Goal: Task Accomplishment & Management: Use online tool/utility

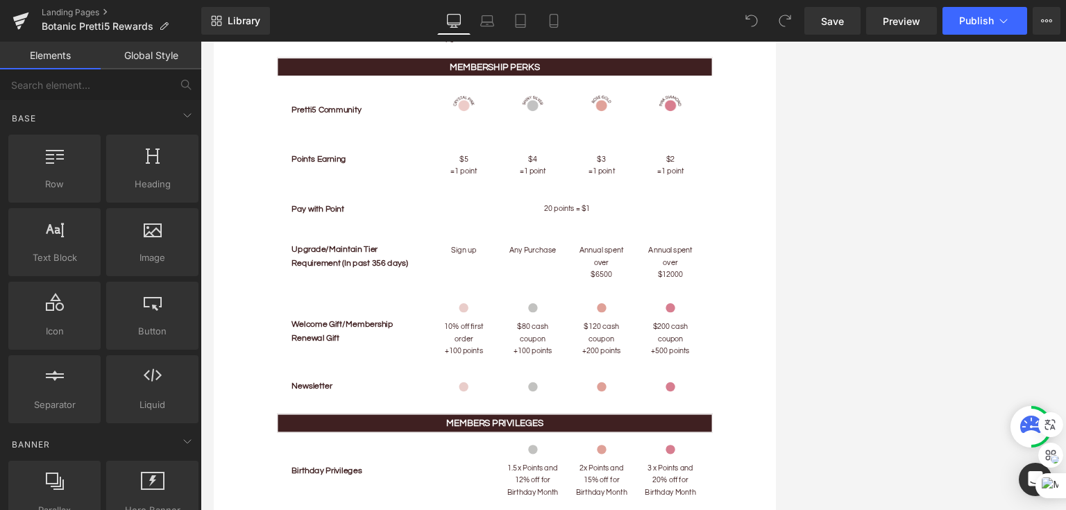
scroll to position [972, 0]
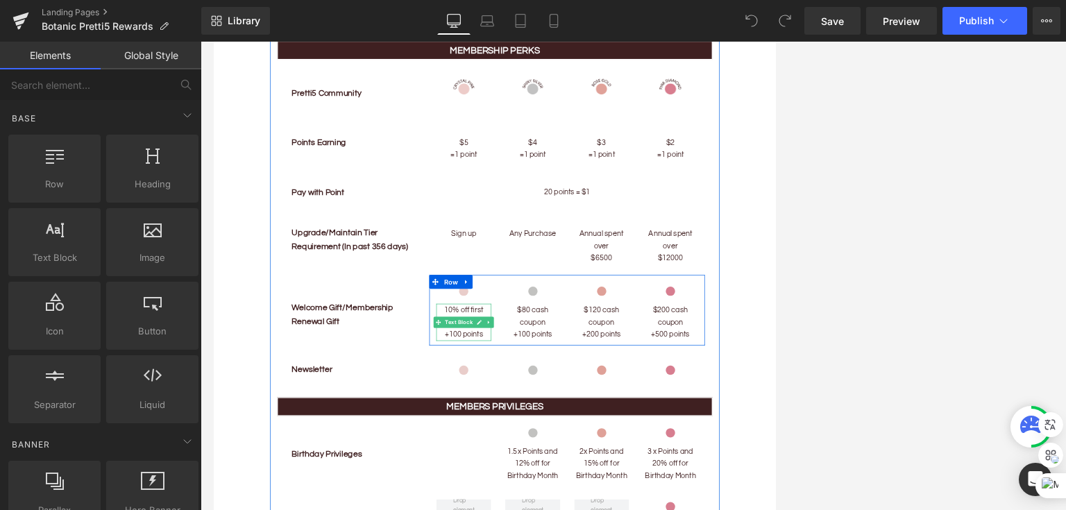
click at [598, 474] on span "+100 points" at bounding box center [587, 479] width 58 height 11
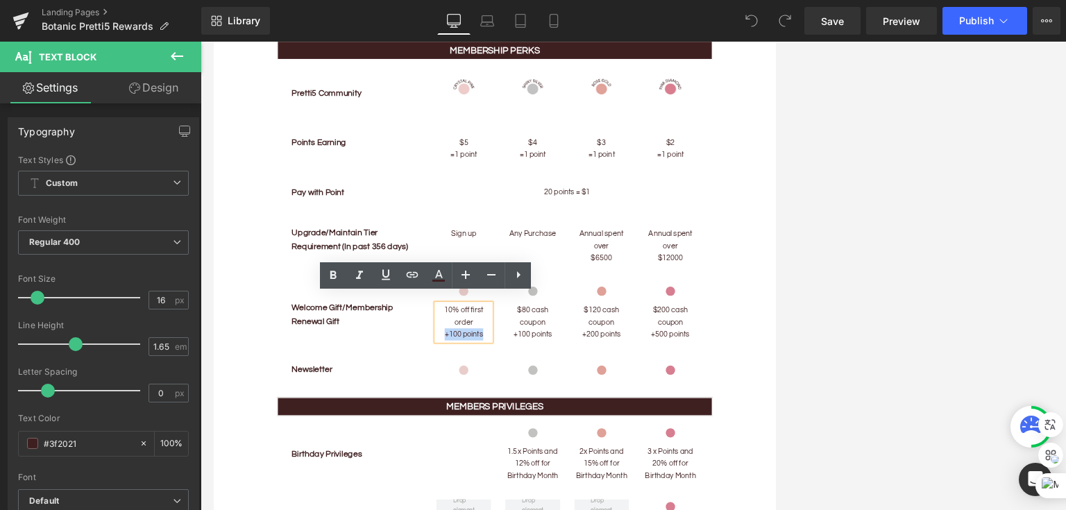
drag, startPoint x: 612, startPoint y: 474, endPoint x: 553, endPoint y: 476, distance: 59.1
click at [553, 476] on p "+100 points" at bounding box center [587, 479] width 82 height 18
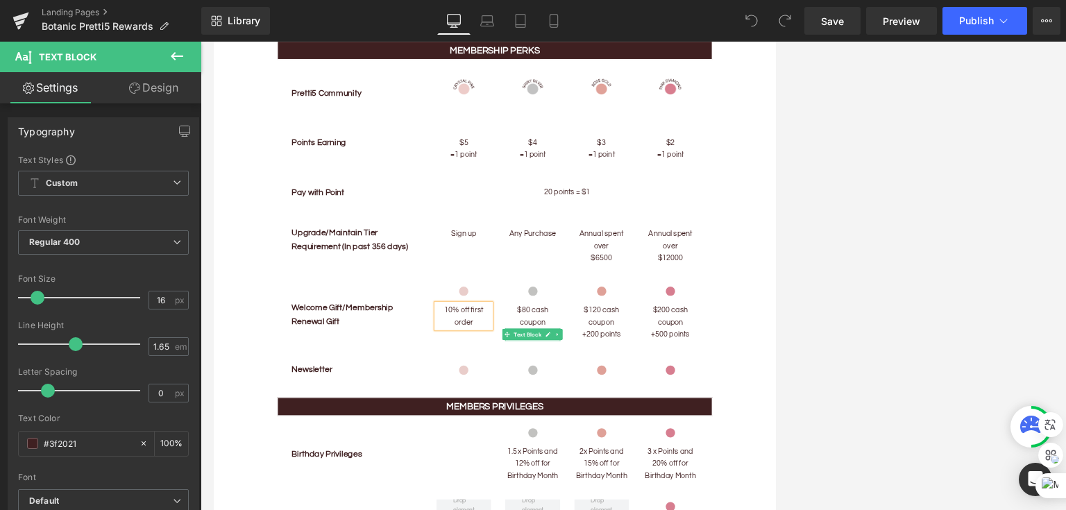
click at [714, 471] on link at bounding box center [712, 479] width 15 height 17
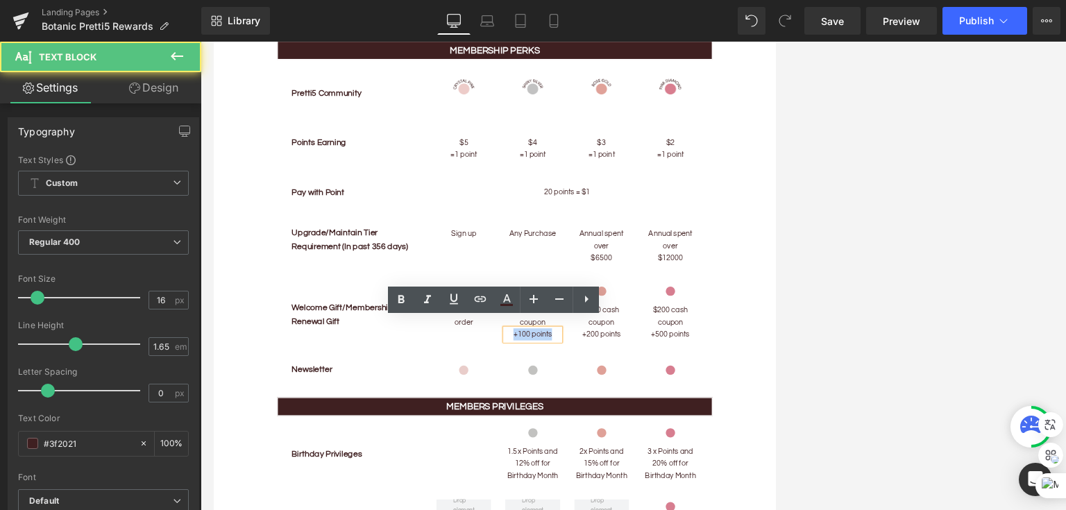
drag, startPoint x: 650, startPoint y: 471, endPoint x: 721, endPoint y: 473, distance: 71.5
click at [721, 473] on p "+100 points" at bounding box center [689, 479] width 82 height 18
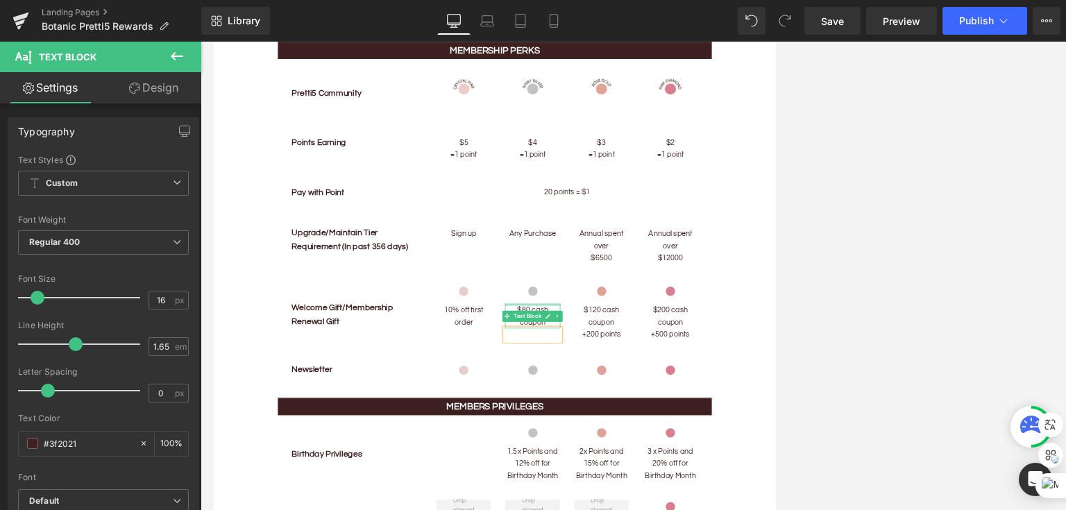
click at [676, 433] on div at bounding box center [689, 434] width 82 height 3
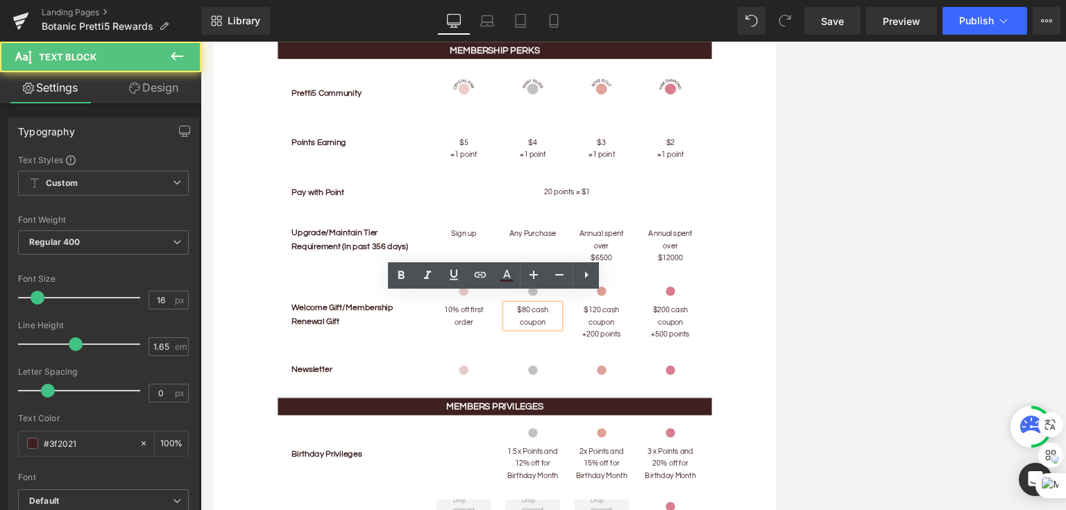
click at [676, 433] on p "$80 cash coupon" at bounding box center [689, 451] width 82 height 37
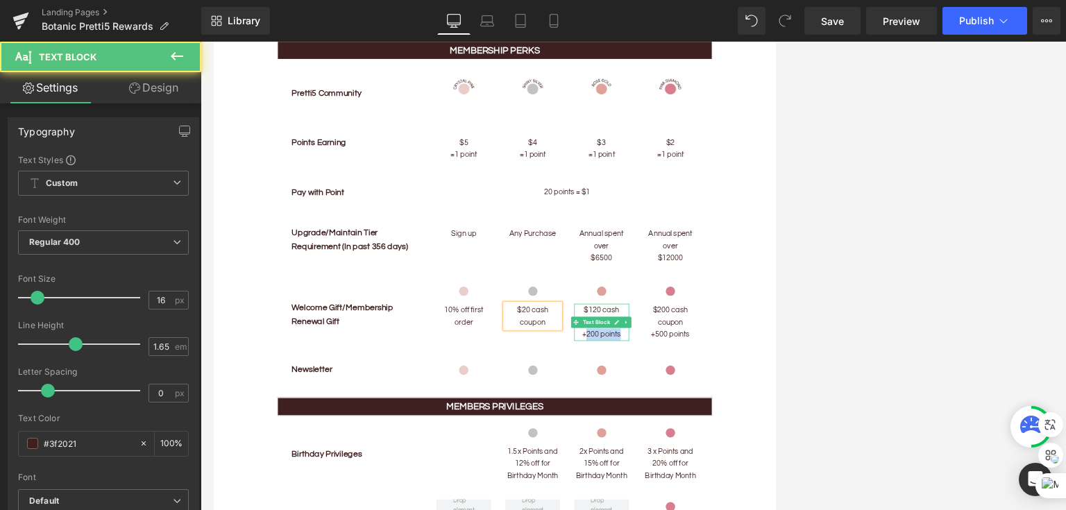
drag, startPoint x: 764, startPoint y: 474, endPoint x: 821, endPoint y: 468, distance: 57.2
click at [742, 470] on p "+200 points" at bounding box center [793, 479] width 82 height 18
click at [742, 474] on p "+200 points" at bounding box center [793, 479] width 82 height 18
click at [742, 434] on p "$120 cash coupon" at bounding box center [793, 451] width 82 height 37
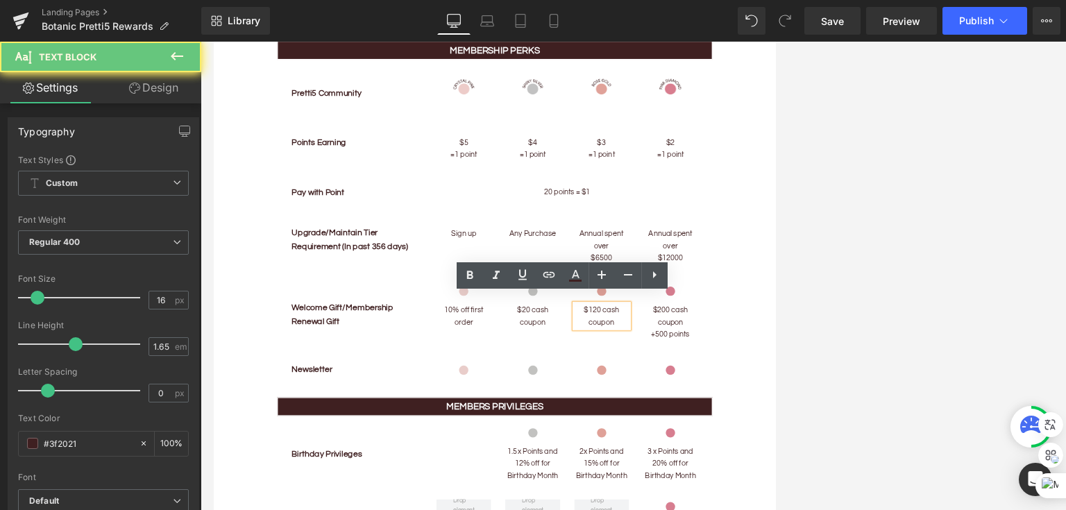
click at [742, 434] on p "$120 cash coupon" at bounding box center [793, 451] width 82 height 37
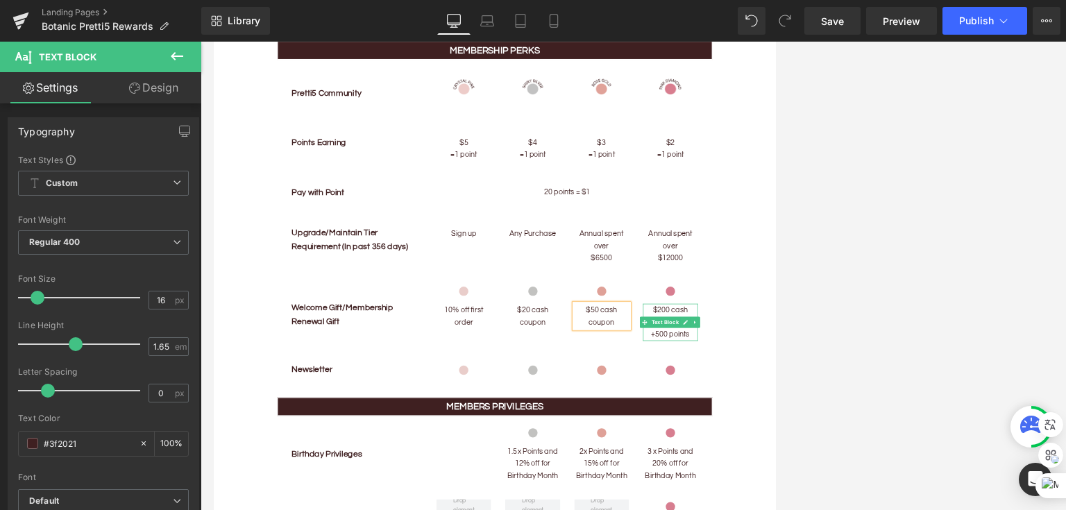
click at [742, 470] on p "+500 points" at bounding box center [896, 479] width 82 height 18
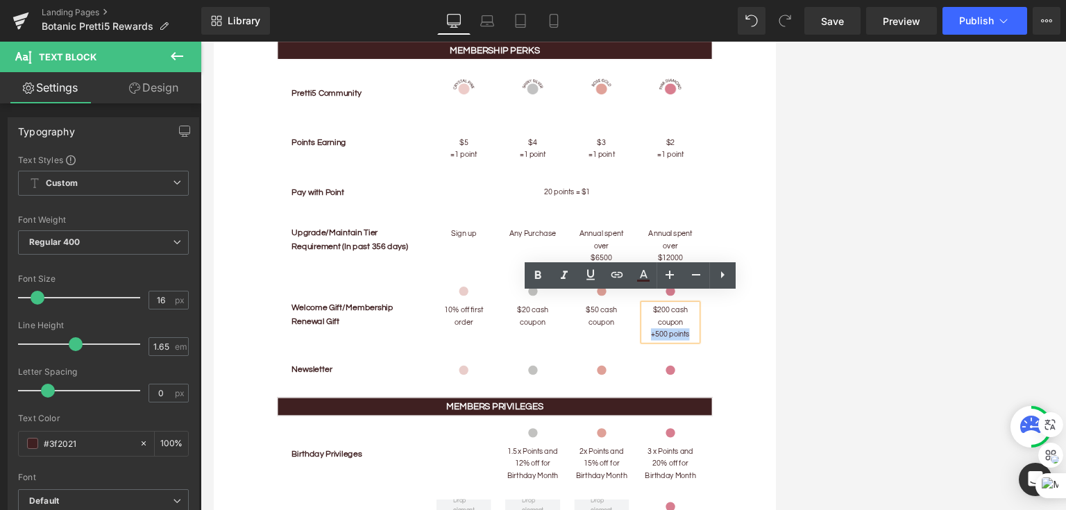
drag, startPoint x: 919, startPoint y: 469, endPoint x: 860, endPoint y: 468, distance: 59.0
click at [742, 470] on p "+500 points" at bounding box center [896, 479] width 82 height 18
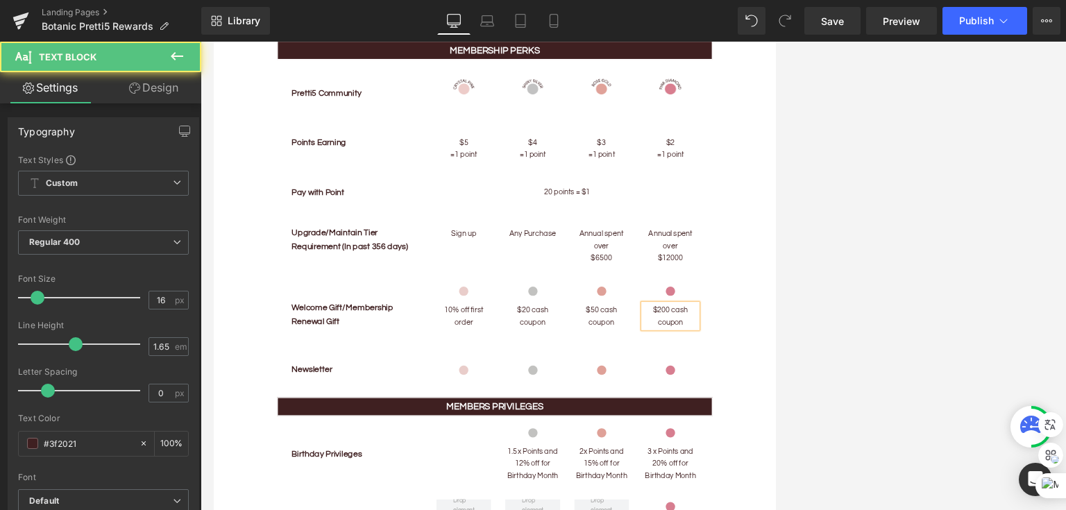
click at [742, 433] on p "$200 cash coupon" at bounding box center [896, 451] width 82 height 37
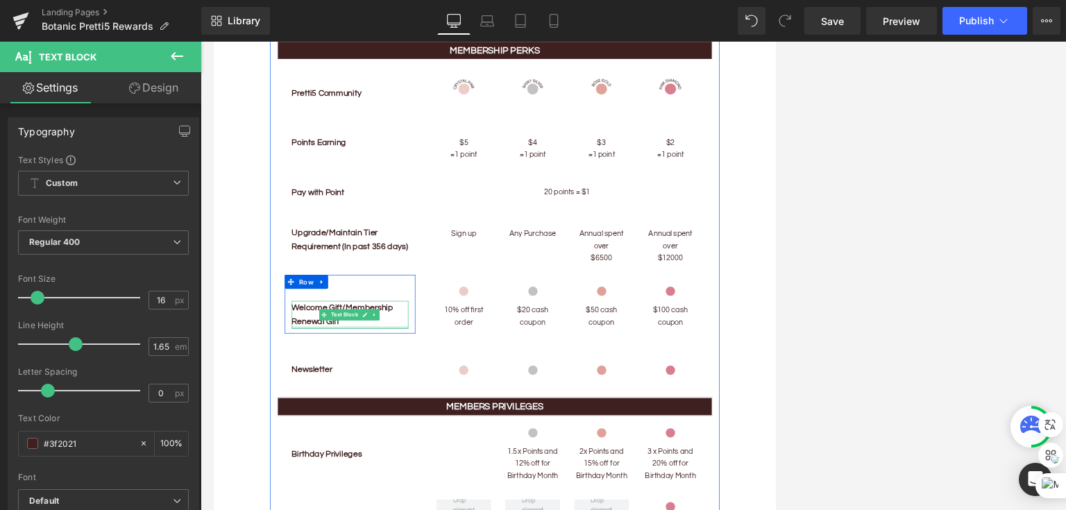
click at [378, 467] on div at bounding box center [417, 468] width 174 height 3
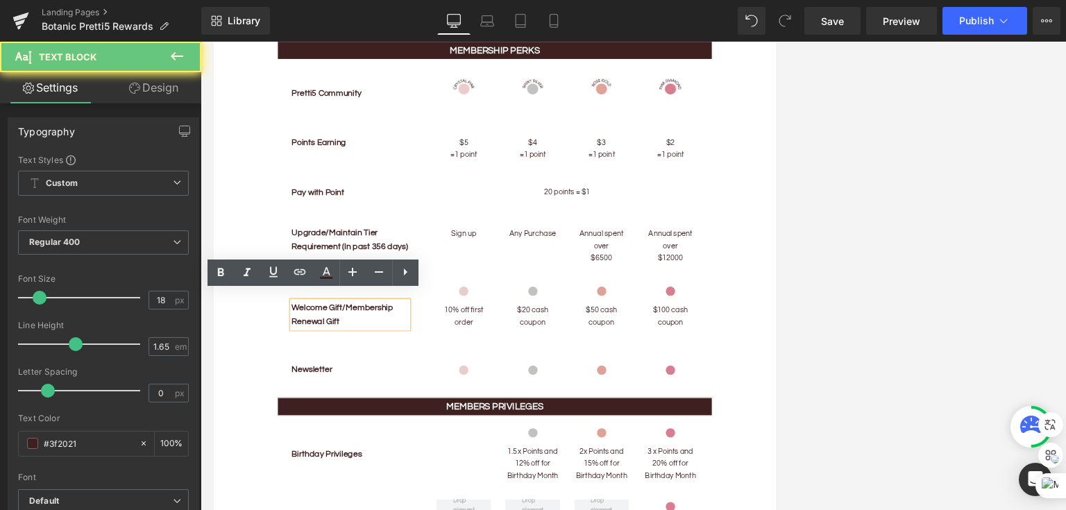
click at [407, 445] on p "Welcome Gift/Membership Renewal Gift" at bounding box center [417, 449] width 174 height 41
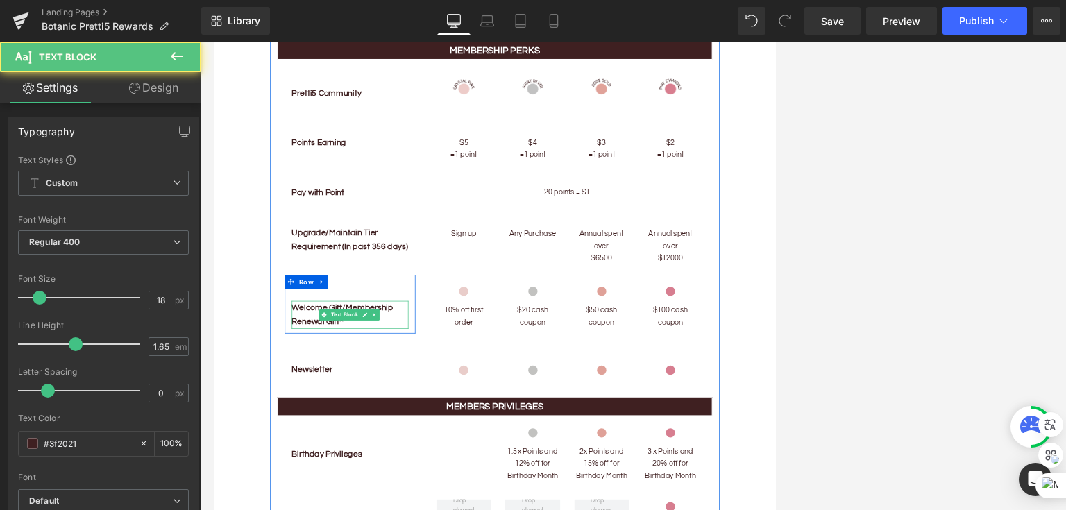
click at [408, 449] on p "Welcome Gift/Membership Renewal Gift^" at bounding box center [417, 449] width 174 height 41
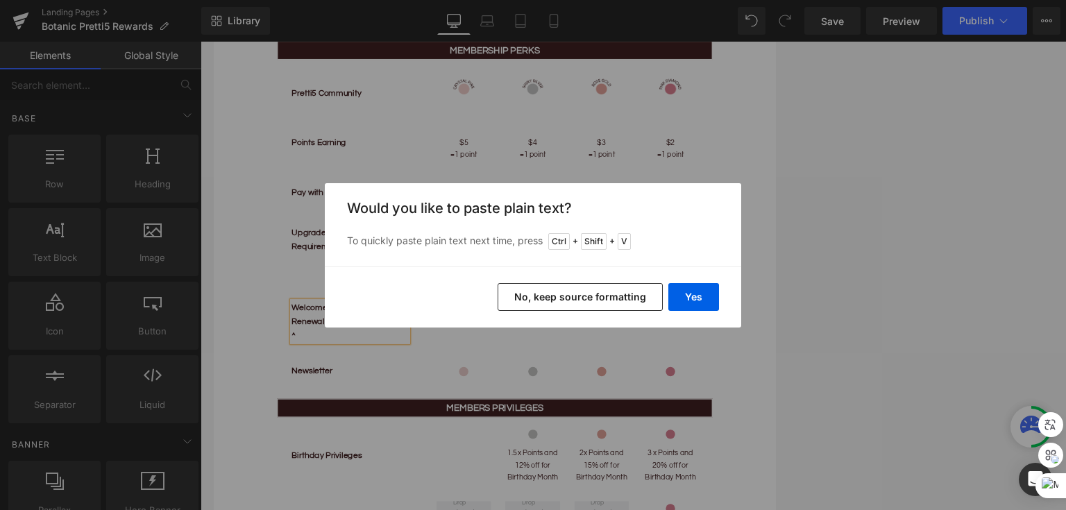
click at [540, 294] on button "No, keep source formatting" at bounding box center [580, 297] width 165 height 28
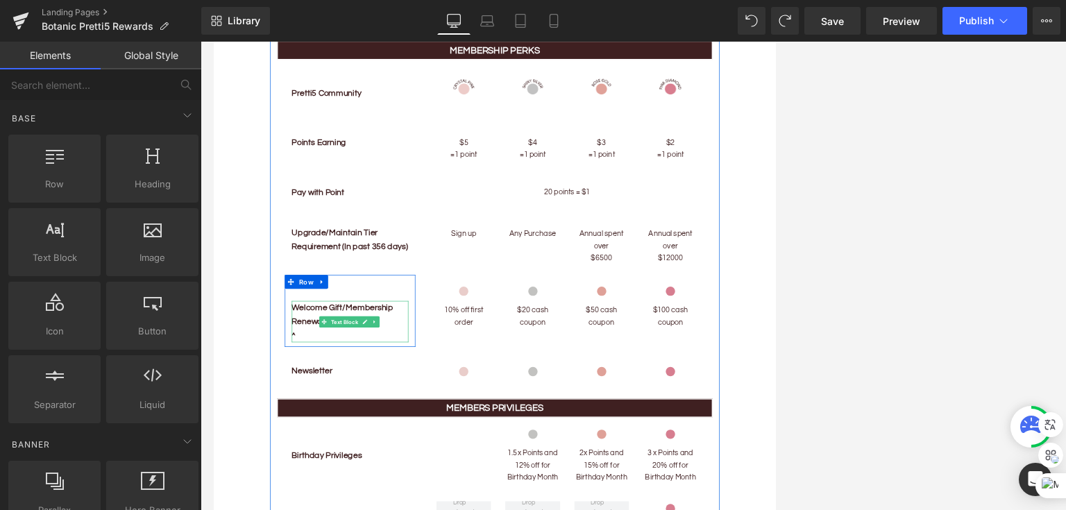
click at [344, 469] on p "Welcome Gift/Membership Renewal Gift^ ^" at bounding box center [417, 460] width 174 height 62
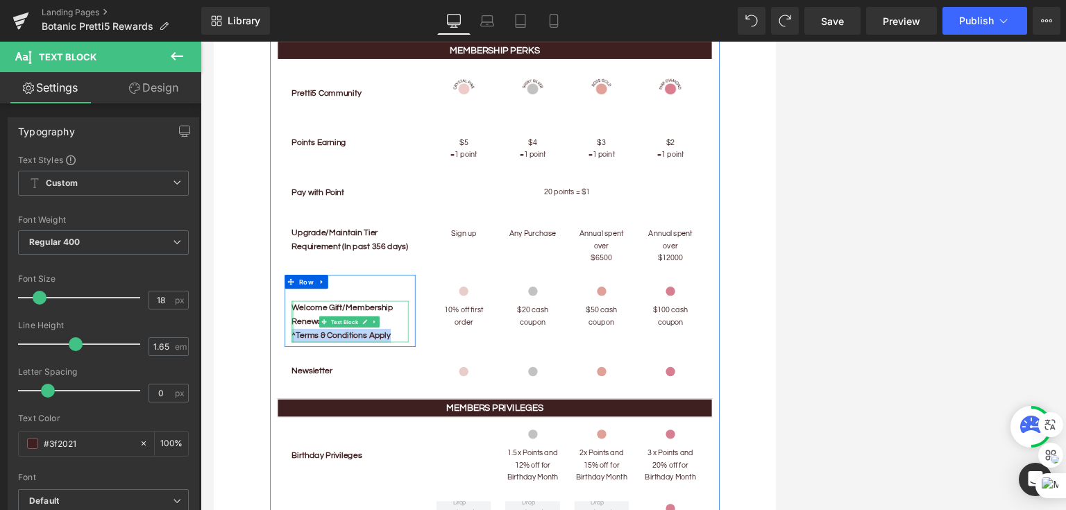
drag, startPoint x: 478, startPoint y: 468, endPoint x: 331, endPoint y: 473, distance: 146.6
click at [331, 473] on div "Welcome Gift/Membership Renewal Gift^ ^Terms & Conditions Apply Text Block" at bounding box center [417, 460] width 174 height 62
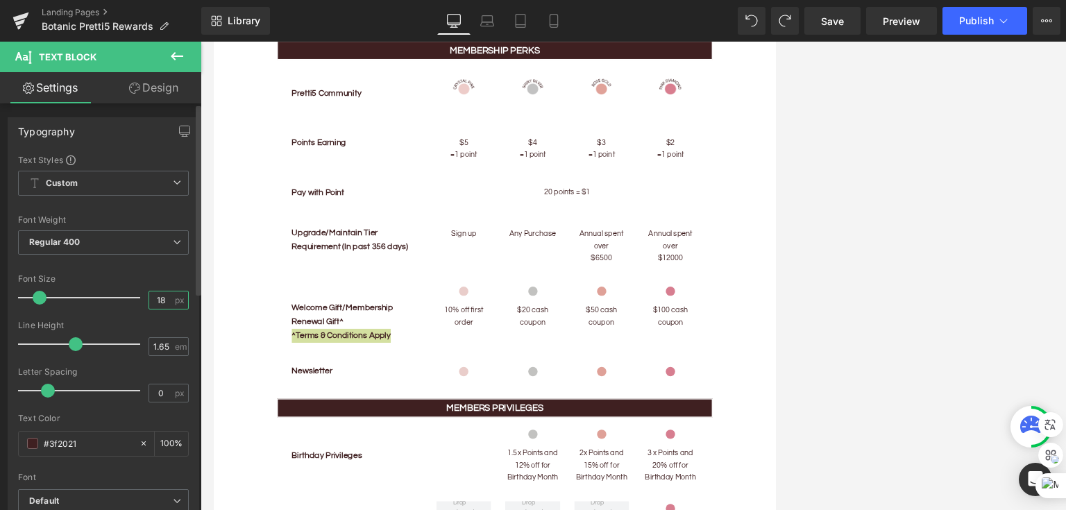
drag, startPoint x: 158, startPoint y: 296, endPoint x: 144, endPoint y: 298, distance: 14.0
click at [149, 298] on input "18" at bounding box center [161, 300] width 24 height 17
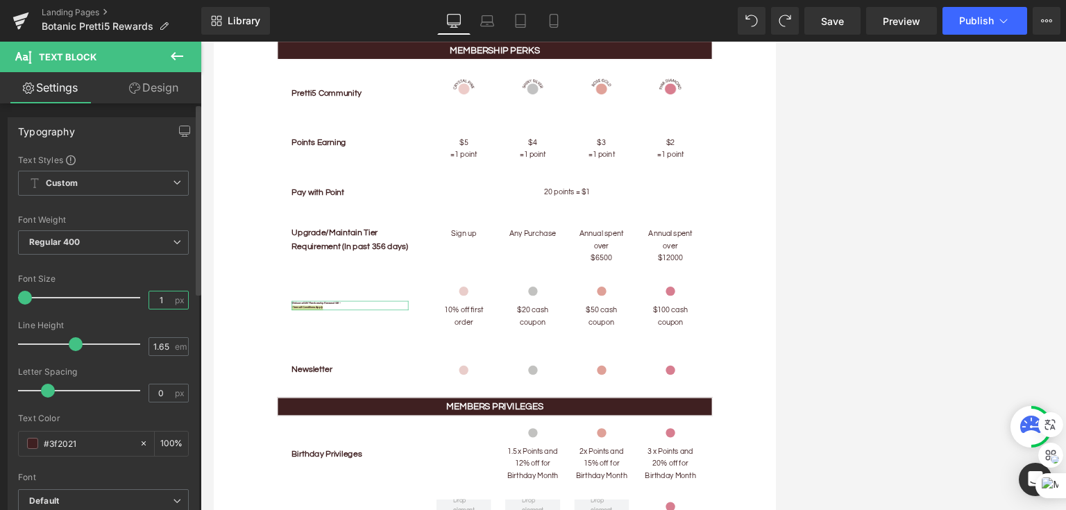
drag, startPoint x: 157, startPoint y: 303, endPoint x: 142, endPoint y: 303, distance: 15.3
click at [142, 303] on div "Font Size 1 px" at bounding box center [103, 297] width 171 height 47
type input "18"
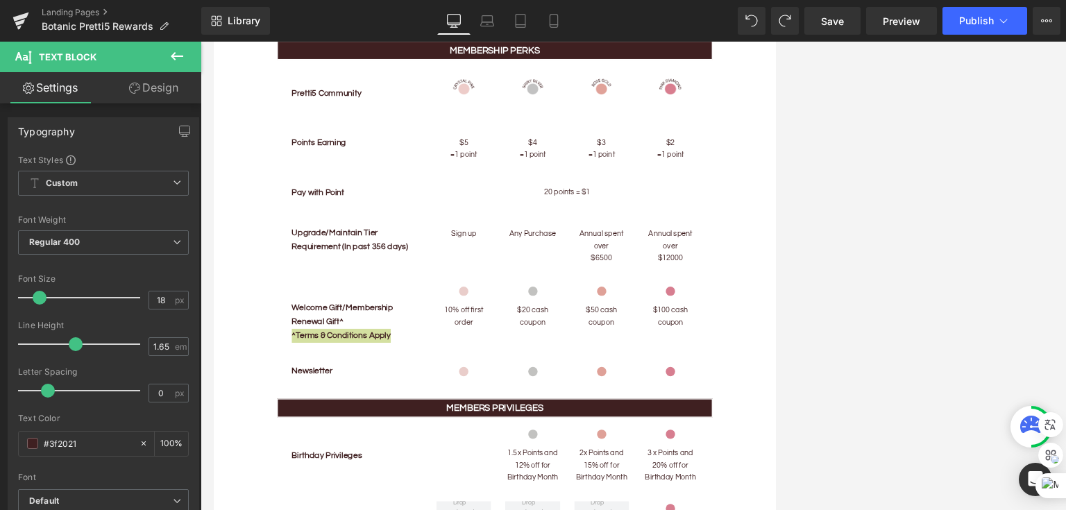
drag, startPoint x: 847, startPoint y: 284, endPoint x: 839, endPoint y: 291, distance: 10.8
click at [742, 286] on div at bounding box center [634, 276] width 866 height 469
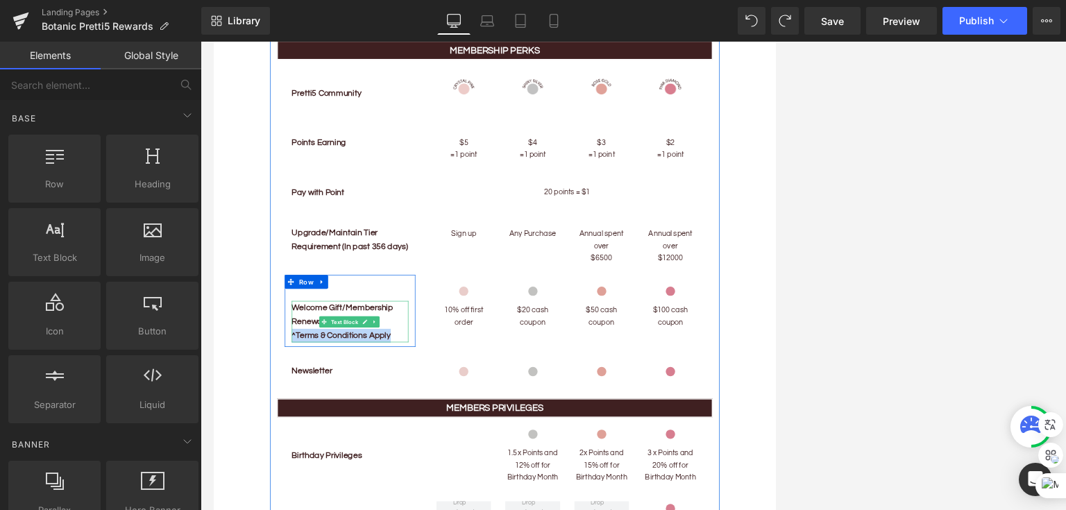
click at [421, 477] on b "Welcome Gift/Membership Renewal Gift^ ^Terms & Conditions Apply" at bounding box center [406, 460] width 152 height 54
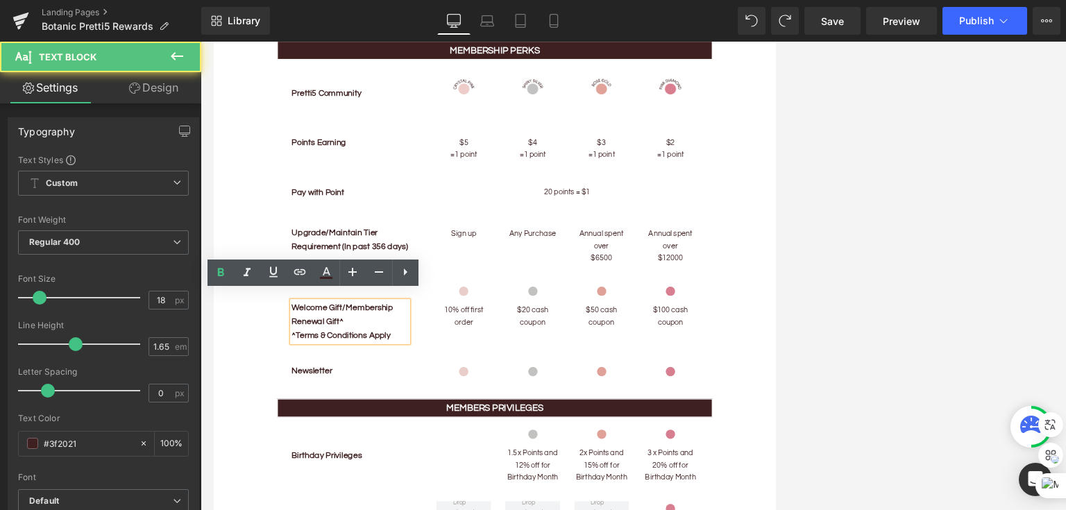
click at [462, 471] on b "Welcome Gift/Membership Renewal Gift^ ^Terms & Conditions Apply" at bounding box center [406, 460] width 152 height 54
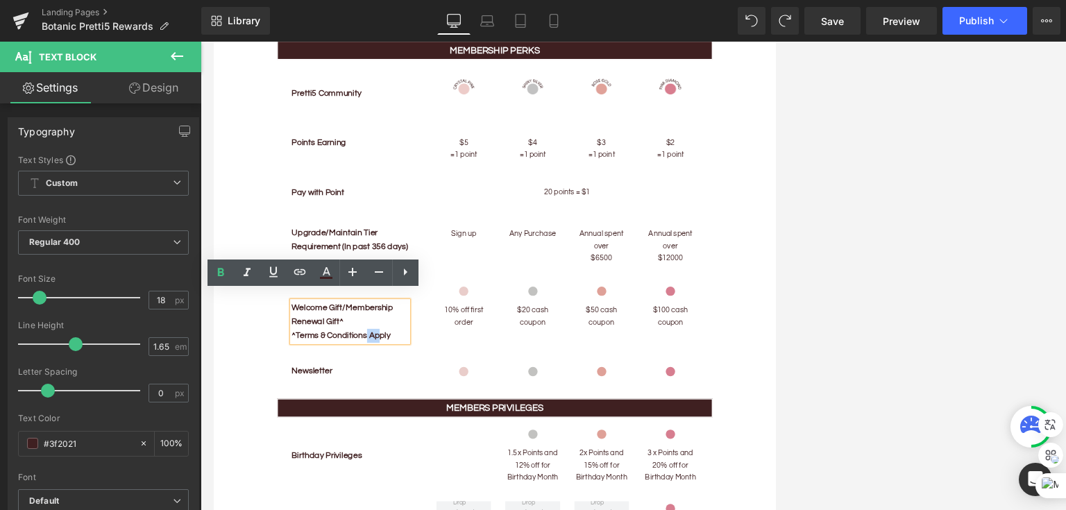
drag, startPoint x: 460, startPoint y: 471, endPoint x: 439, endPoint y: 476, distance: 21.4
click at [439, 476] on b "Welcome Gift/Membership Renewal Gift^ ^Terms & Conditions Apply" at bounding box center [406, 460] width 152 height 54
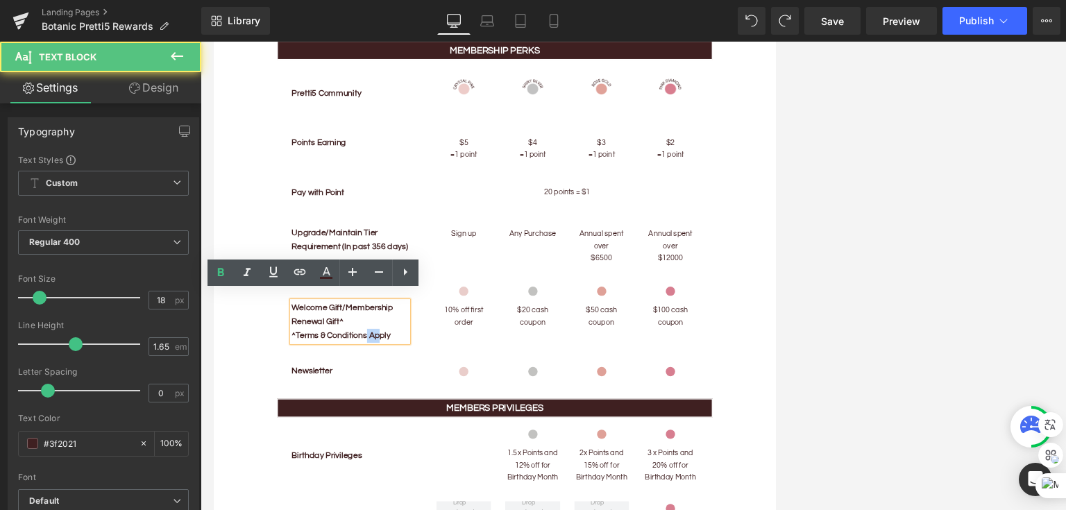
click at [439, 476] on b "Welcome Gift/Membership Renewal Gift^ ^Terms & Conditions Apply" at bounding box center [406, 460] width 152 height 54
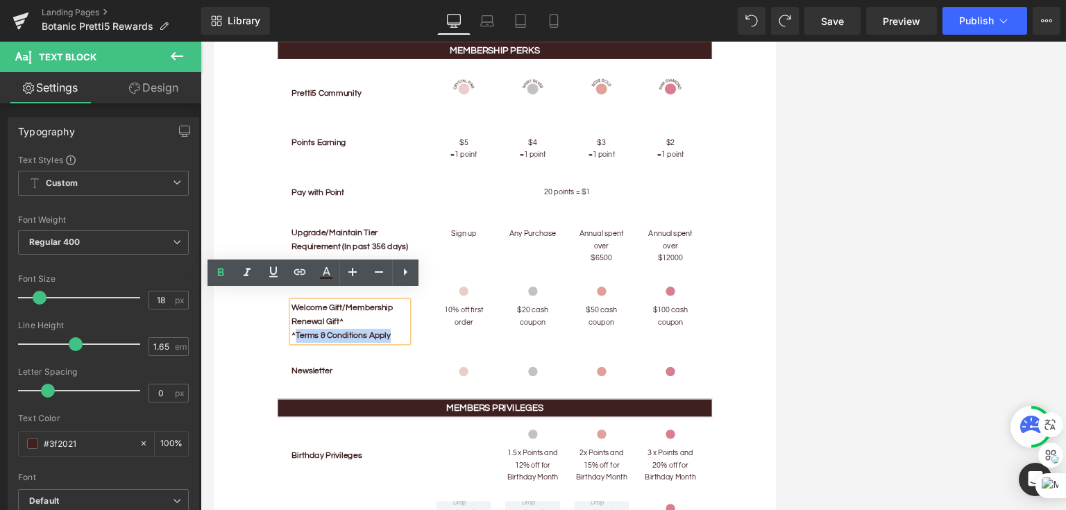
drag, startPoint x: 479, startPoint y: 474, endPoint x: 335, endPoint y: 469, distance: 144.5
click at [335, 469] on p "Welcome Gift/Membership Renewal Gift^ ^Terms & Conditions Apply" at bounding box center [417, 460] width 174 height 62
drag, startPoint x: 330, startPoint y: 471, endPoint x: 633, endPoint y: 605, distance: 330.8
click at [483, 479] on p "Welcome Gift/Membership Renewal Gift^ ^Terms & Conditions Apply" at bounding box center [417, 460] width 174 height 62
click at [219, 275] on icon at bounding box center [221, 272] width 6 height 8
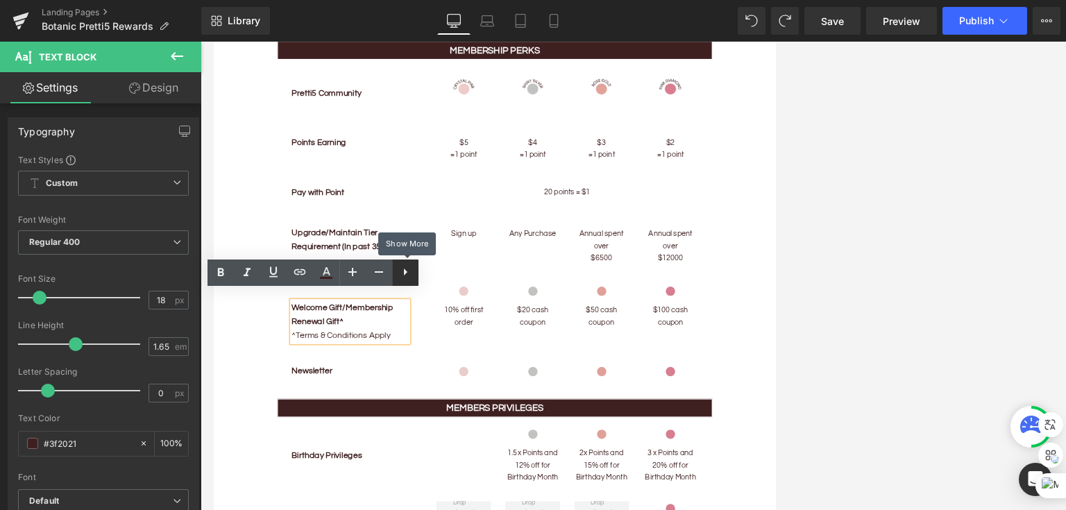
click at [408, 273] on icon at bounding box center [405, 272] width 17 height 17
click at [380, 272] on icon at bounding box center [379, 272] width 17 height 17
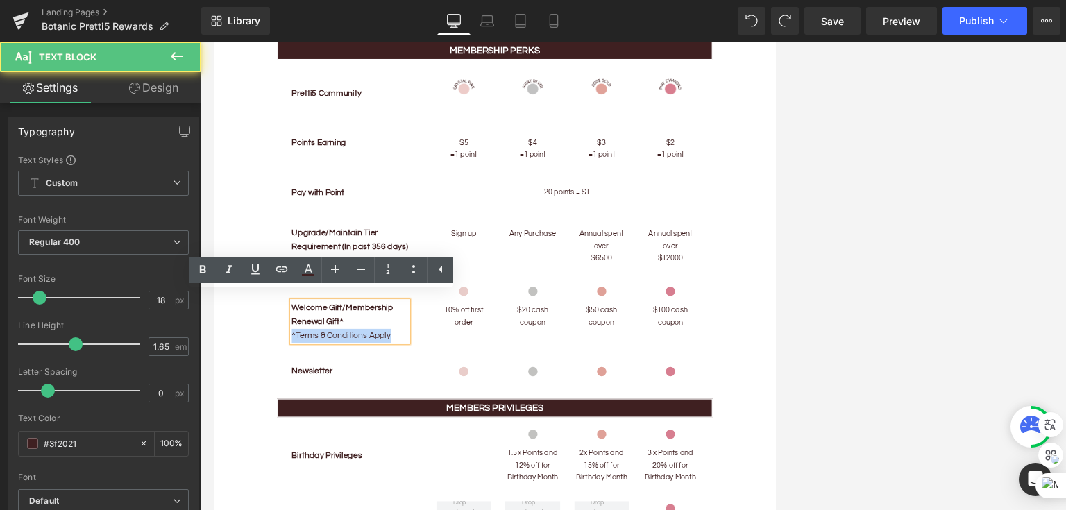
drag, startPoint x: 475, startPoint y: 469, endPoint x: 330, endPoint y: 474, distance: 145.2
click at [330, 474] on p "Welcome Gift/Membership Renewal Gift^ ^Terms & Conditions Apply" at bounding box center [417, 460] width 174 height 62
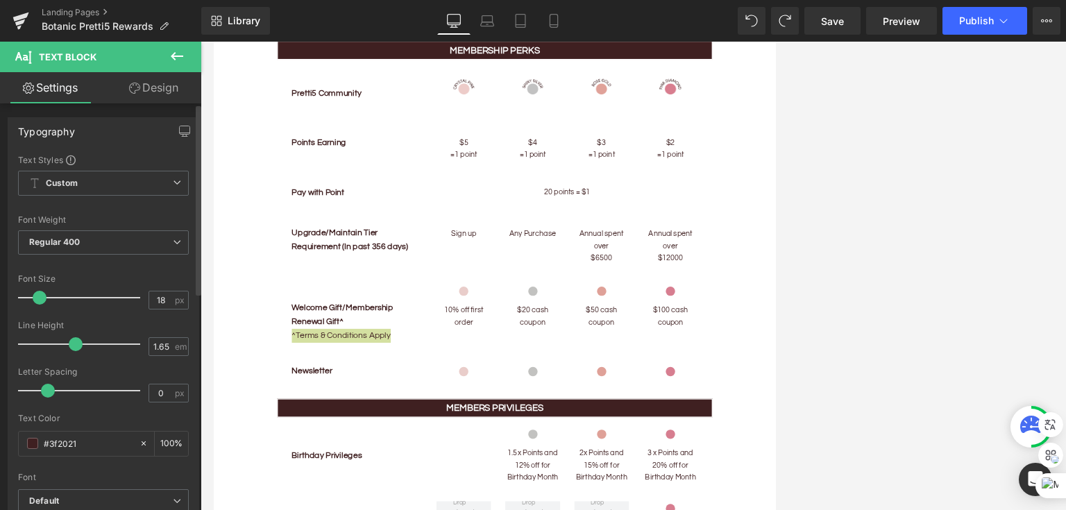
click at [44, 299] on span at bounding box center [40, 298] width 14 height 14
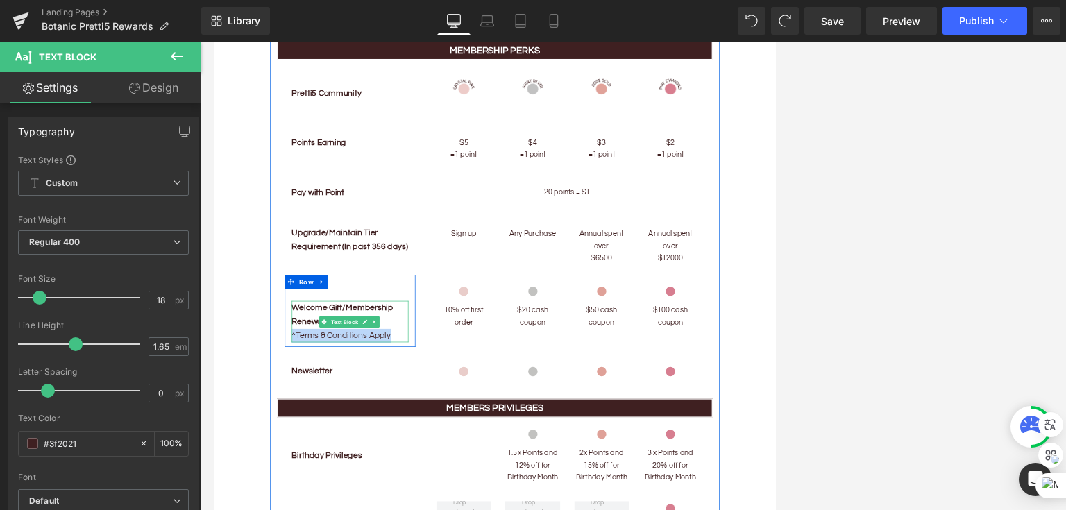
click at [408, 471] on p "Welcome Gift/Membership Renewal Gift^ ^Terms & Conditions Apply" at bounding box center [417, 460] width 174 height 62
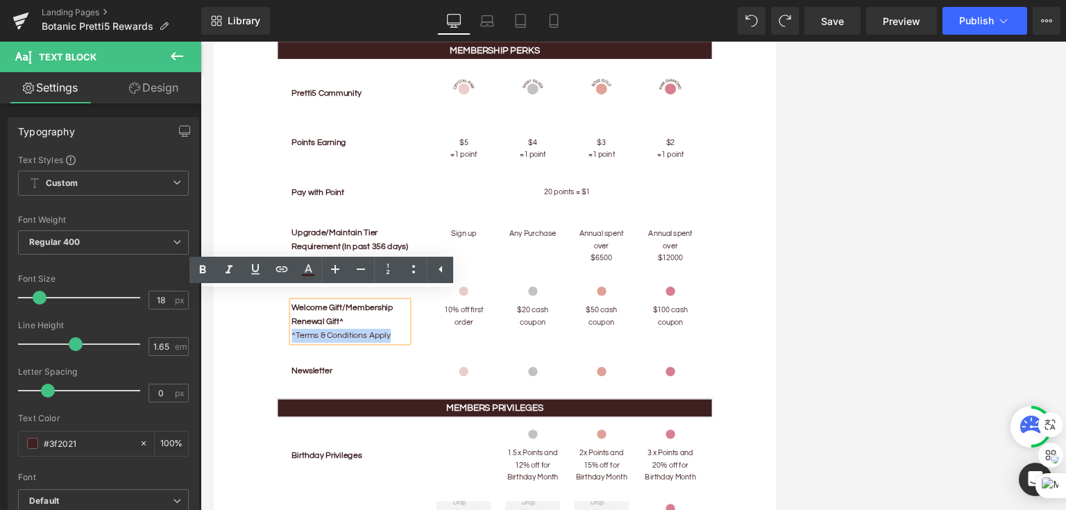
drag, startPoint x: 476, startPoint y: 473, endPoint x: 296, endPoint y: 464, distance: 180.7
click at [364, 274] on icon at bounding box center [361, 269] width 17 height 17
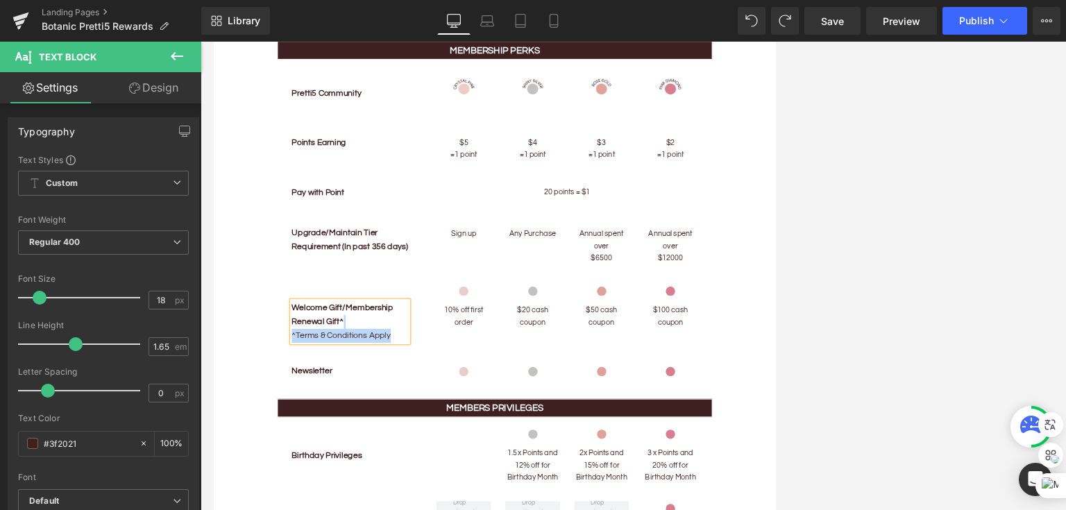
drag, startPoint x: 453, startPoint y: 384, endPoint x: 454, endPoint y: 392, distance: 8.4
click at [452, 390] on div "Welcome Gift/Membership Renewal Gift^ ^Terms & Conditions Apply Text Block Row" at bounding box center [416, 444] width 195 height 108
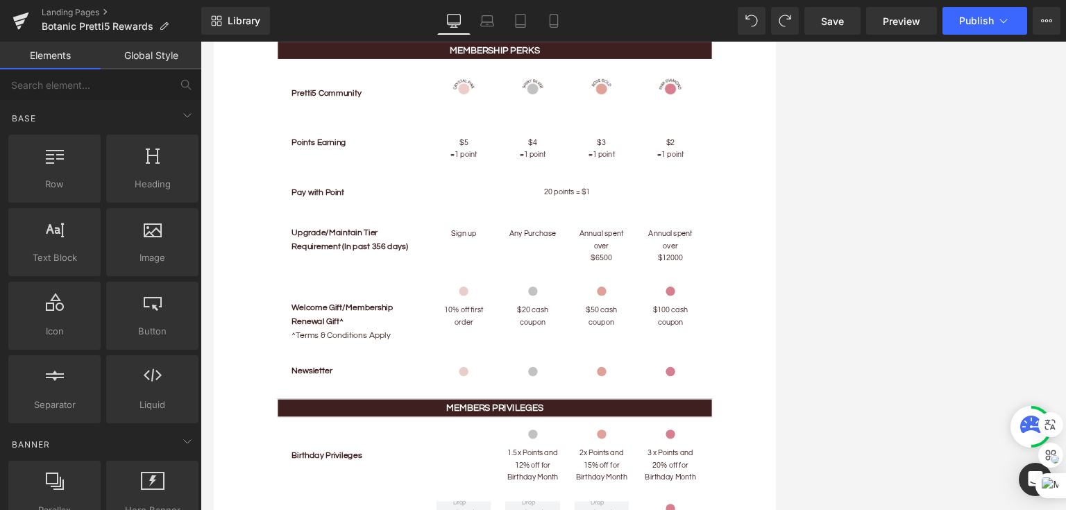
drag, startPoint x: 882, startPoint y: 215, endPoint x: 789, endPoint y: 230, distance: 93.5
click at [742, 219] on div at bounding box center [634, 276] width 866 height 469
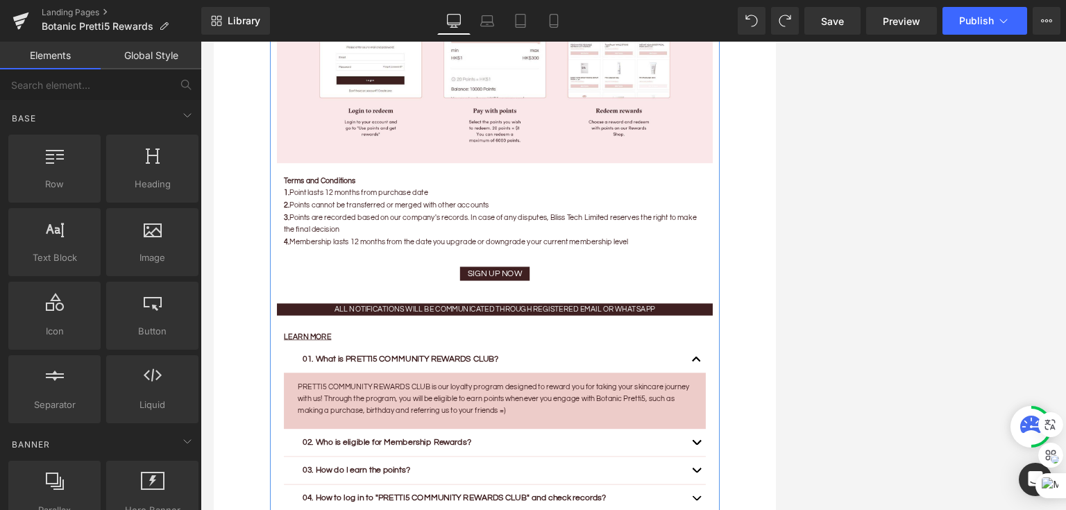
scroll to position [2694, 0]
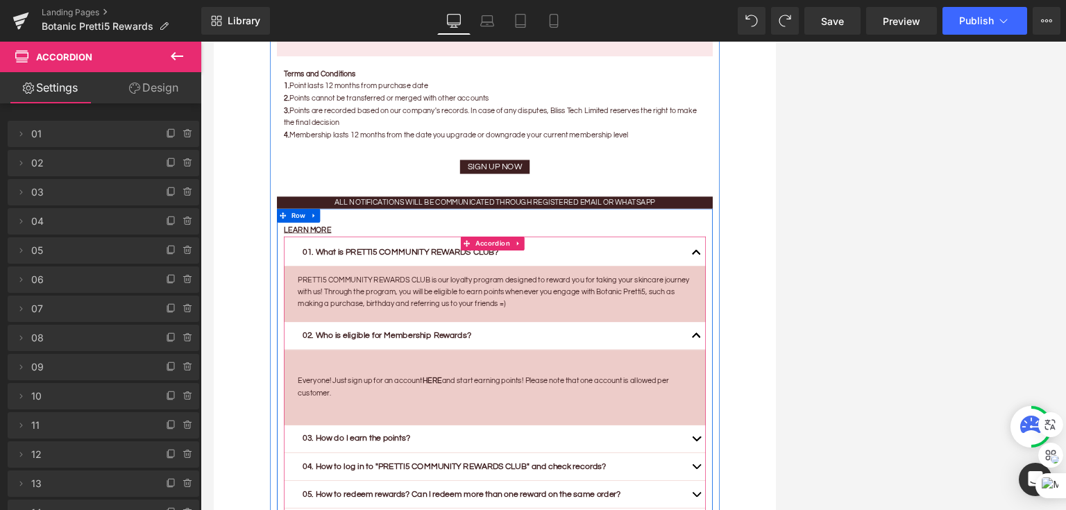
scroll to position [2805, 0]
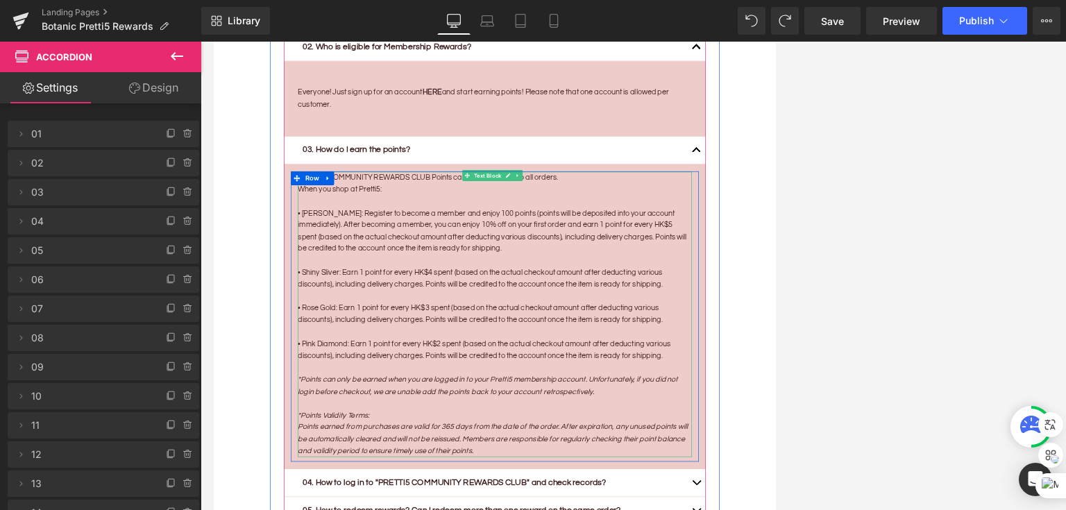
scroll to position [3360, 0]
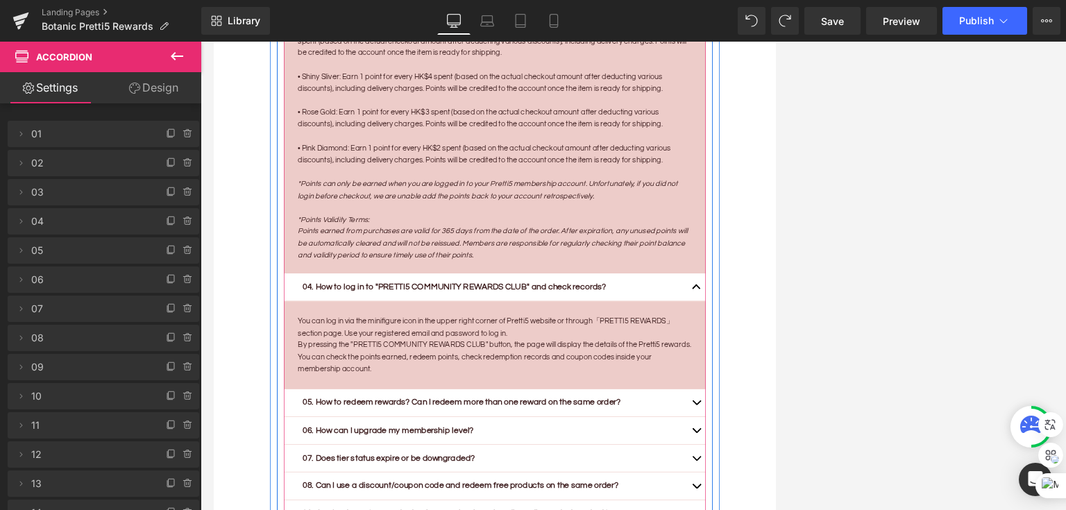
scroll to position [3583, 0]
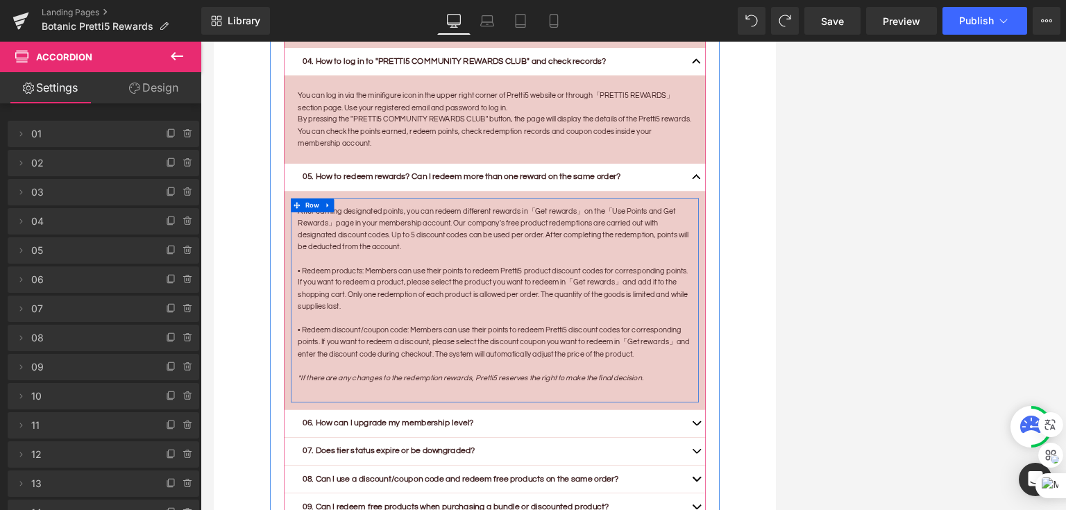
scroll to position [3860, 0]
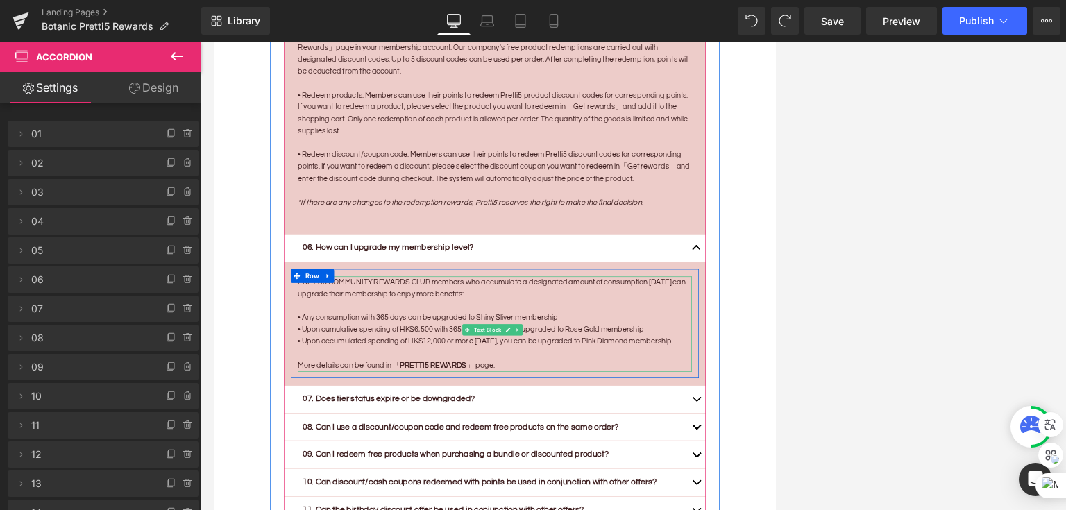
scroll to position [4138, 0]
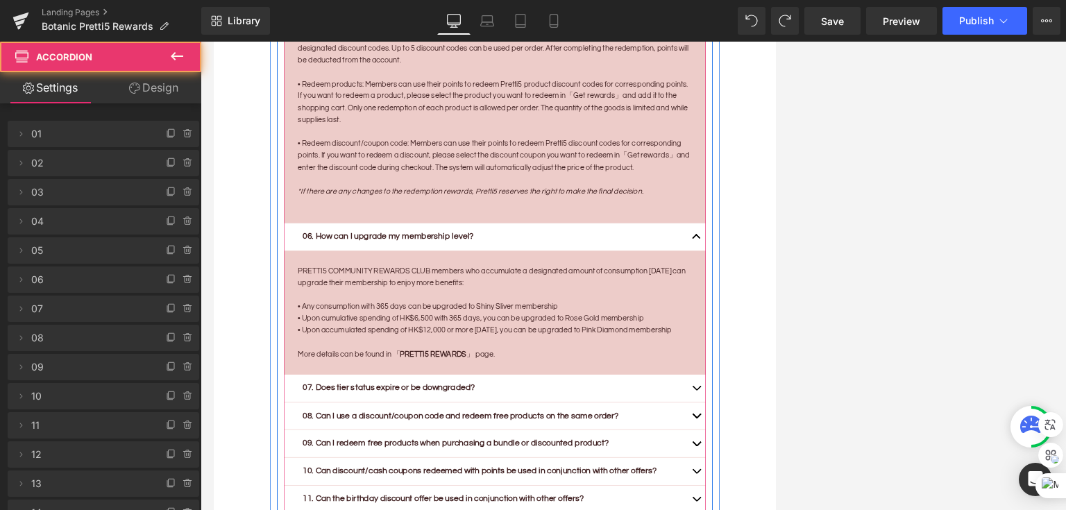
drag, startPoint x: 930, startPoint y: 580, endPoint x: 920, endPoint y: 587, distance: 11.9
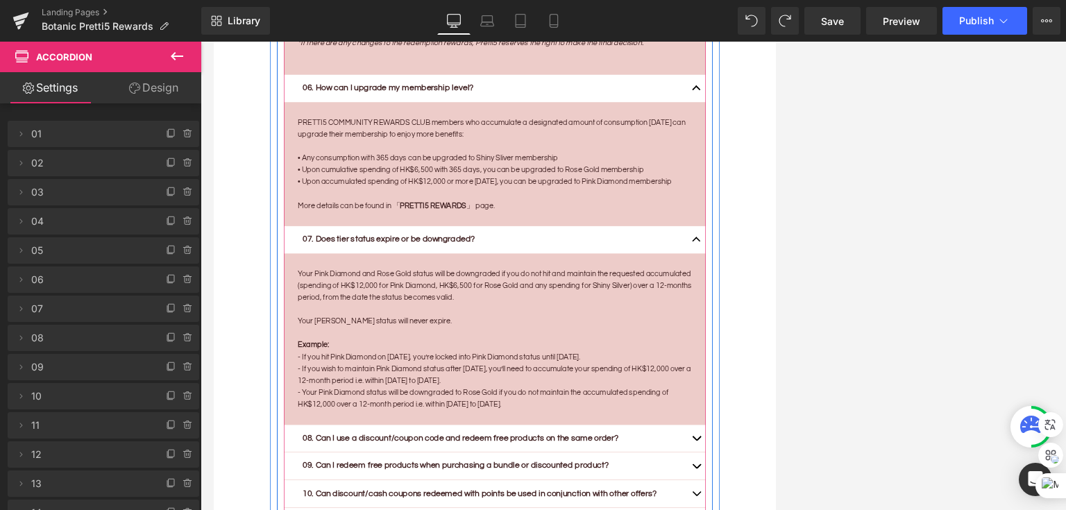
scroll to position [4416, 0]
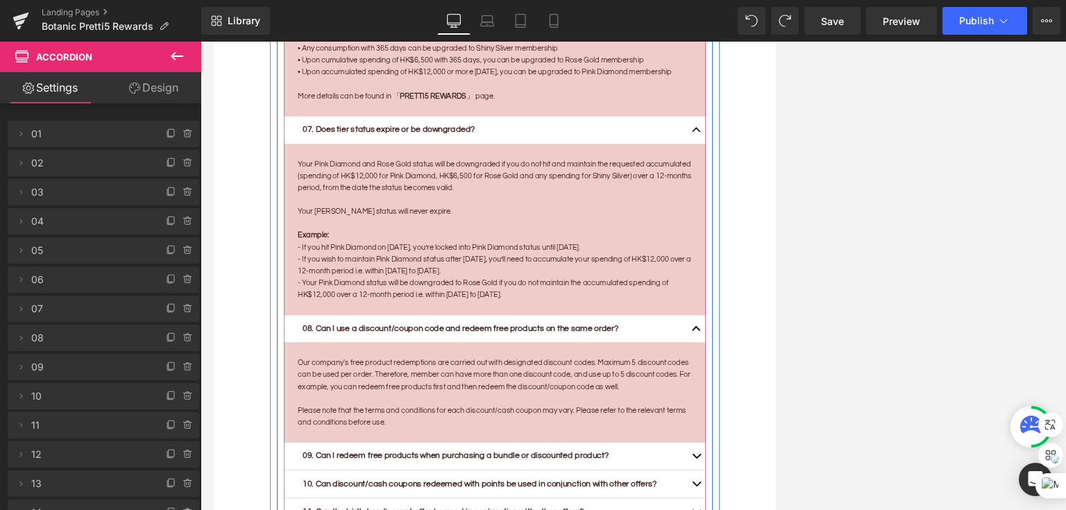
scroll to position [4527, 0]
drag, startPoint x: 928, startPoint y: 672, endPoint x: 900, endPoint y: 652, distance: 34.3
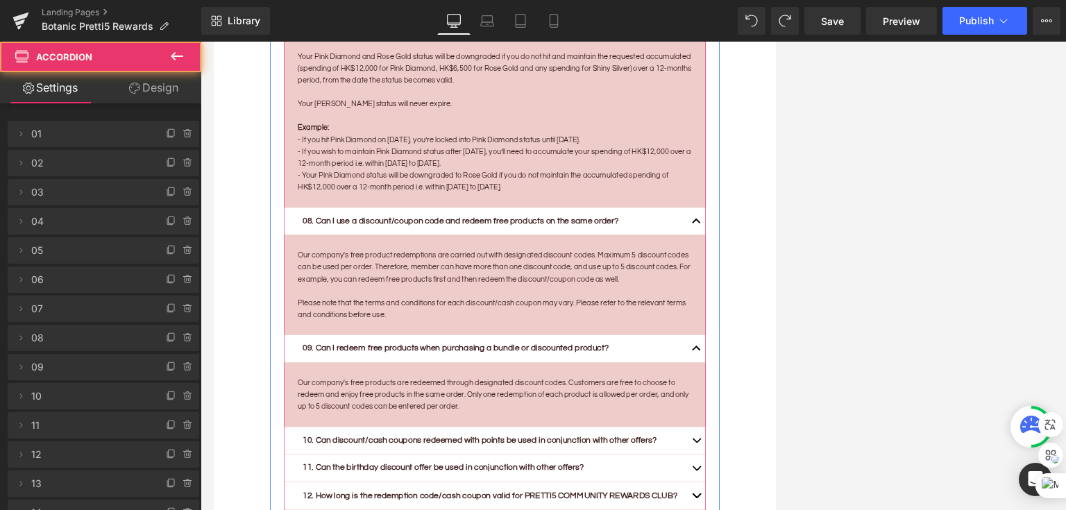
scroll to position [4693, 0]
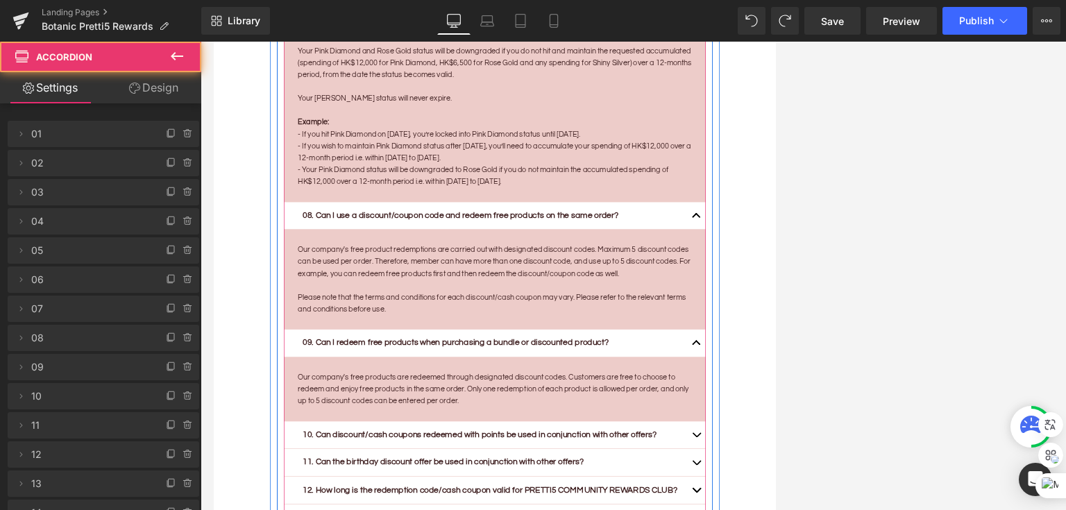
drag, startPoint x: 924, startPoint y: 631, endPoint x: 905, endPoint y: 634, distance: 19.0
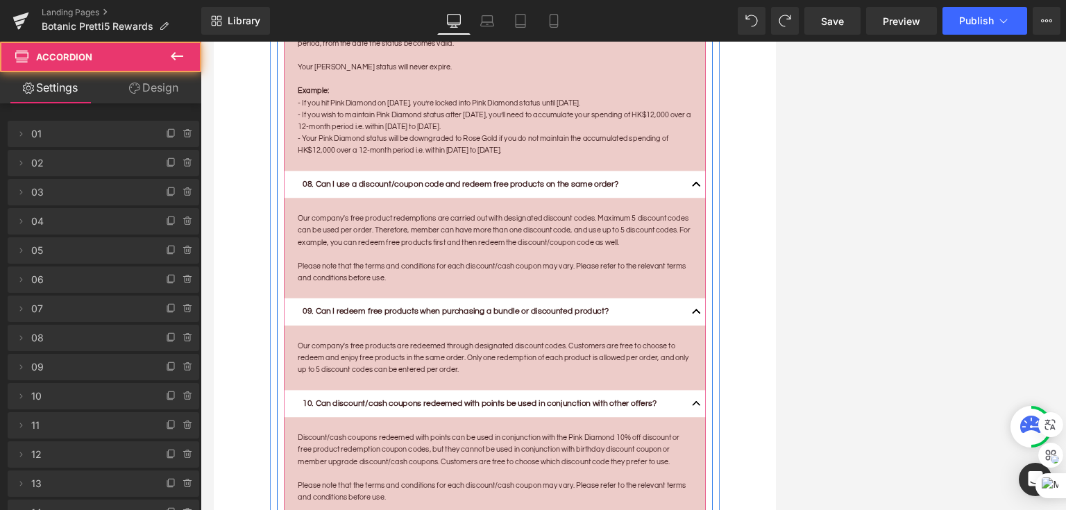
scroll to position [4804, 0]
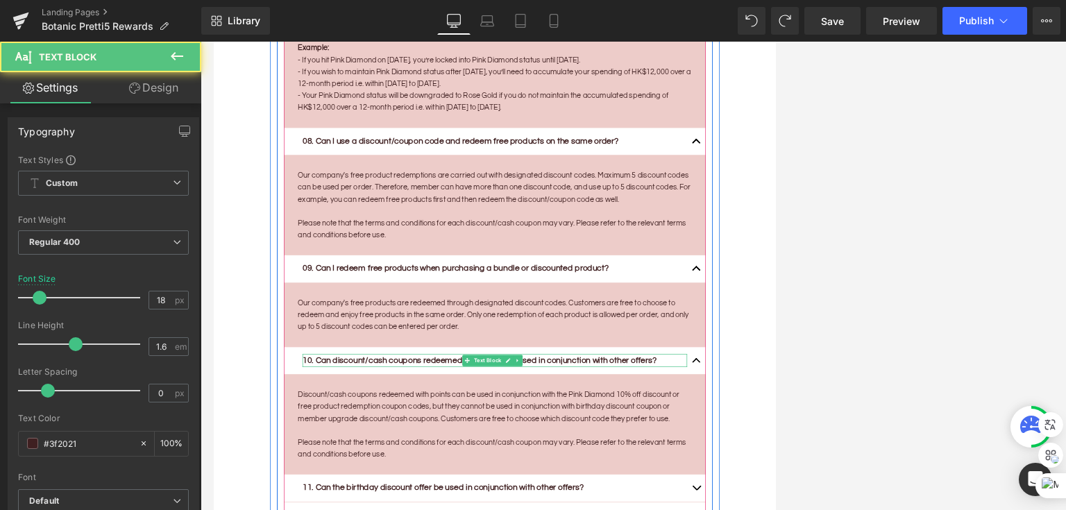
click at [439, 524] on b "10. Can discount/cash coupons redeemed with points be used in conjunction with …" at bounding box center [610, 517] width 529 height 13
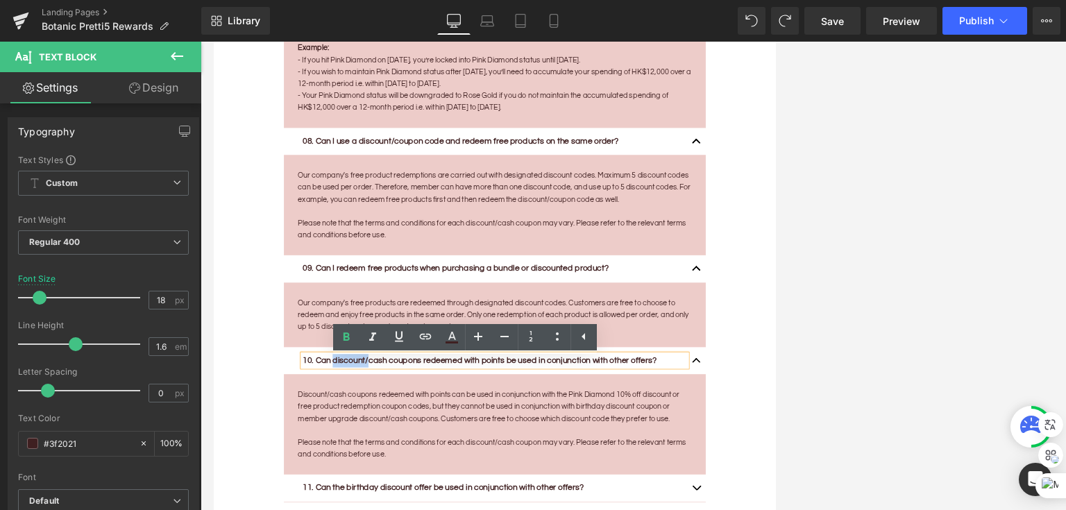
drag, startPoint x: 439, startPoint y: 533, endPoint x: 390, endPoint y: 530, distance: 49.4
click at [390, 524] on b "10. Can discount/cash coupons redeemed with points be used in conjunction with …" at bounding box center [610, 517] width 529 height 13
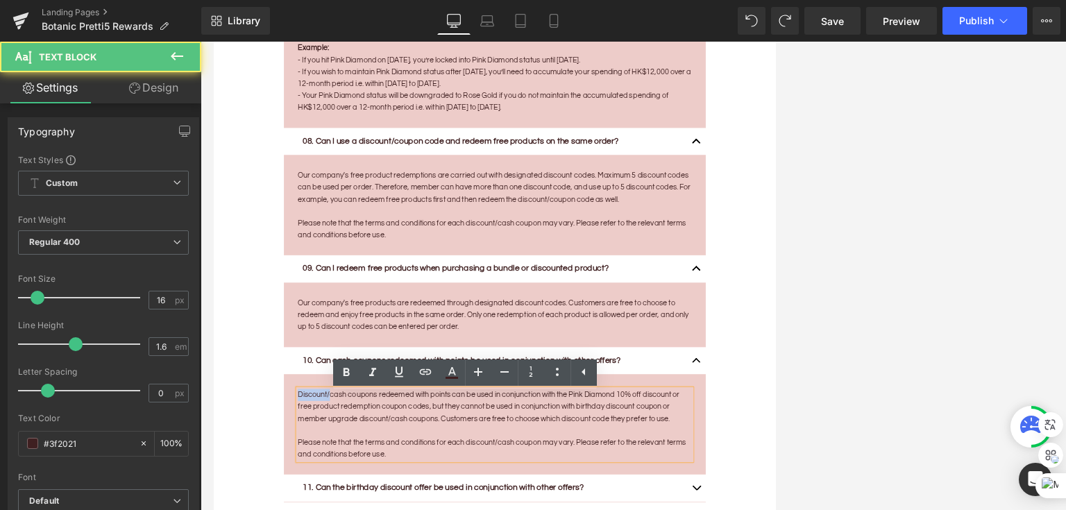
drag, startPoint x: 384, startPoint y: 578, endPoint x: 313, endPoint y: 583, distance: 70.9
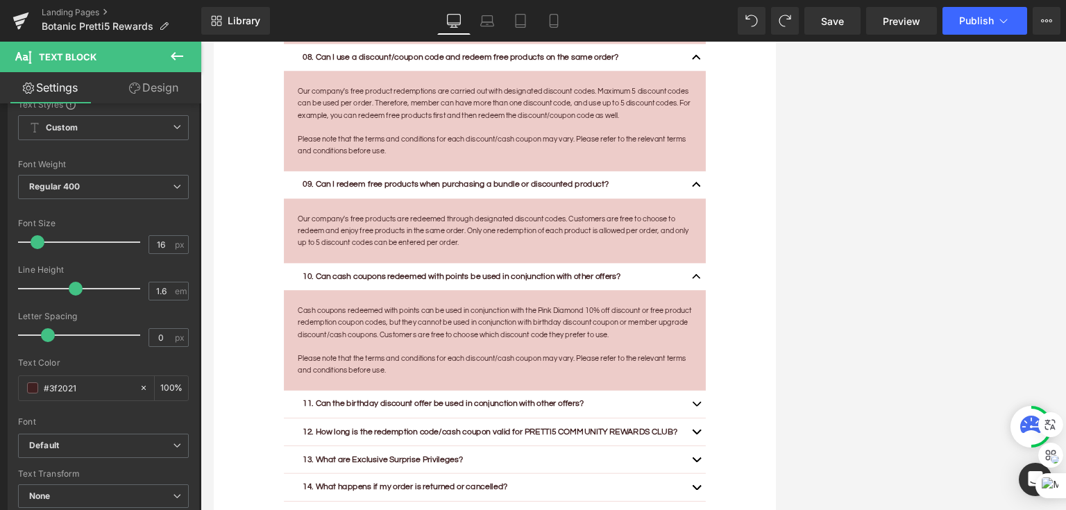
scroll to position [4971, 0]
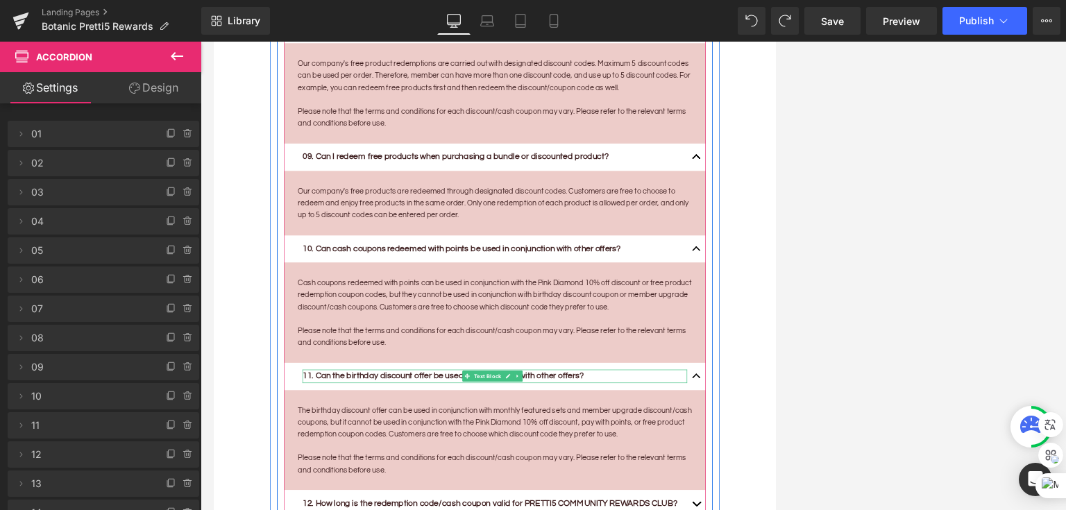
scroll to position [5027, 0]
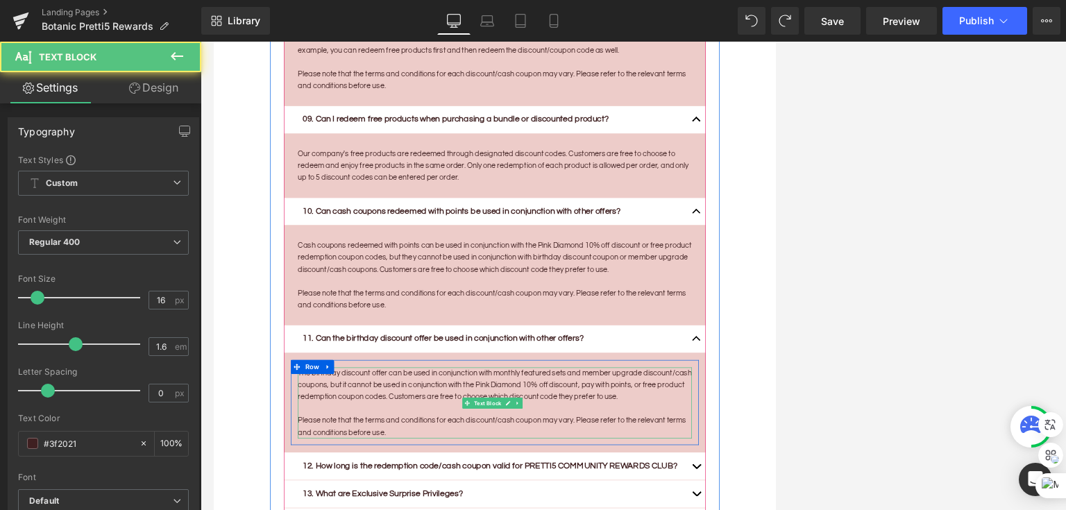
drag, startPoint x: 744, startPoint y: 548, endPoint x: 854, endPoint y: 544, distance: 110.5
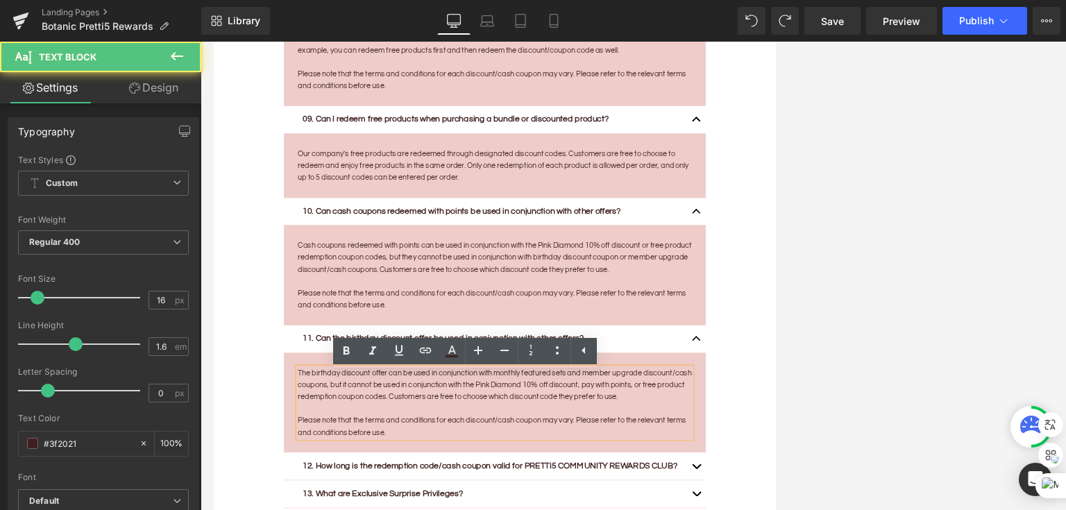
drag, startPoint x: 735, startPoint y: 546, endPoint x: 772, endPoint y: 537, distance: 37.9
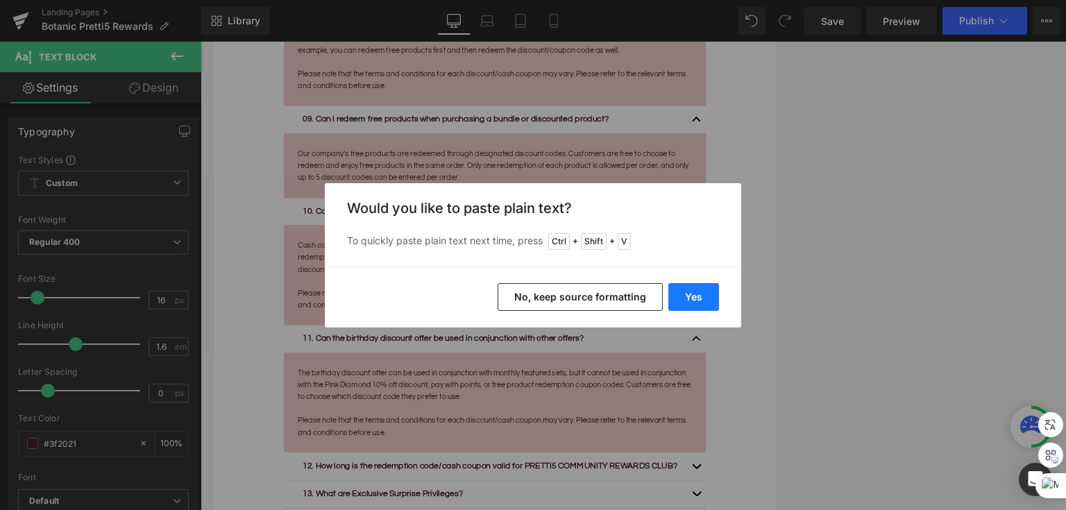
click at [701, 293] on button "Yes" at bounding box center [694, 297] width 51 height 28
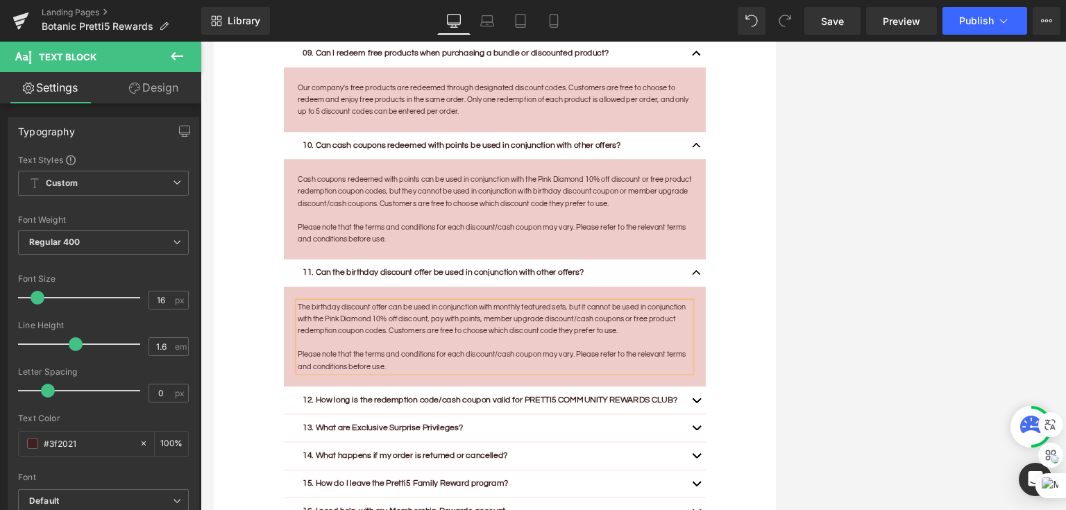
scroll to position [5138, 0]
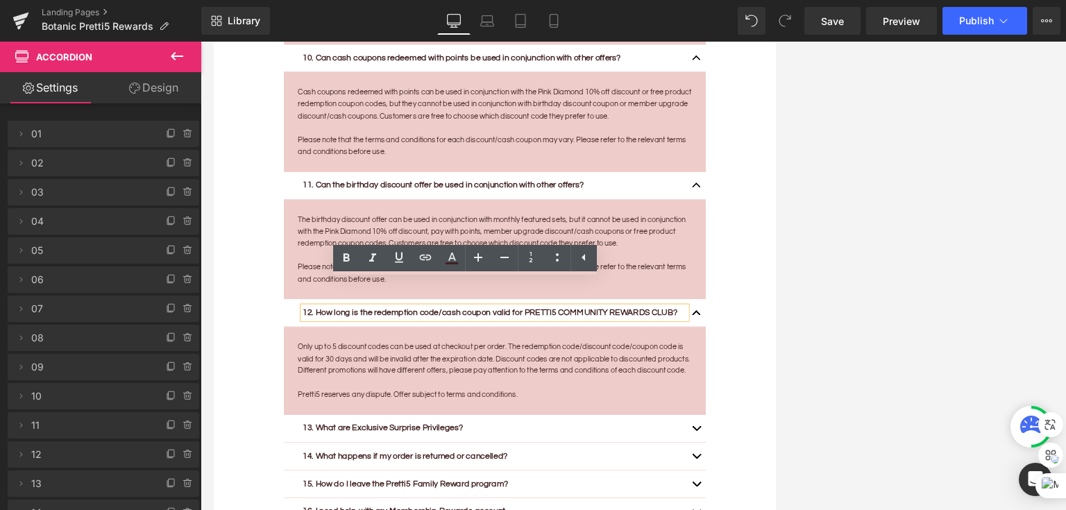
scroll to position [5360, 0]
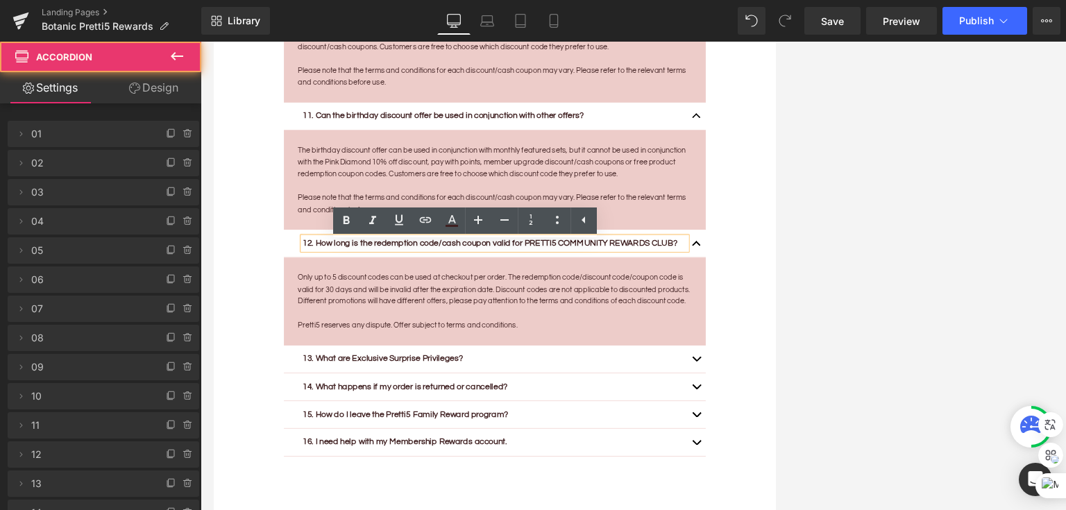
click at [742, 536] on button "button" at bounding box center [935, 516] width 28 height 41
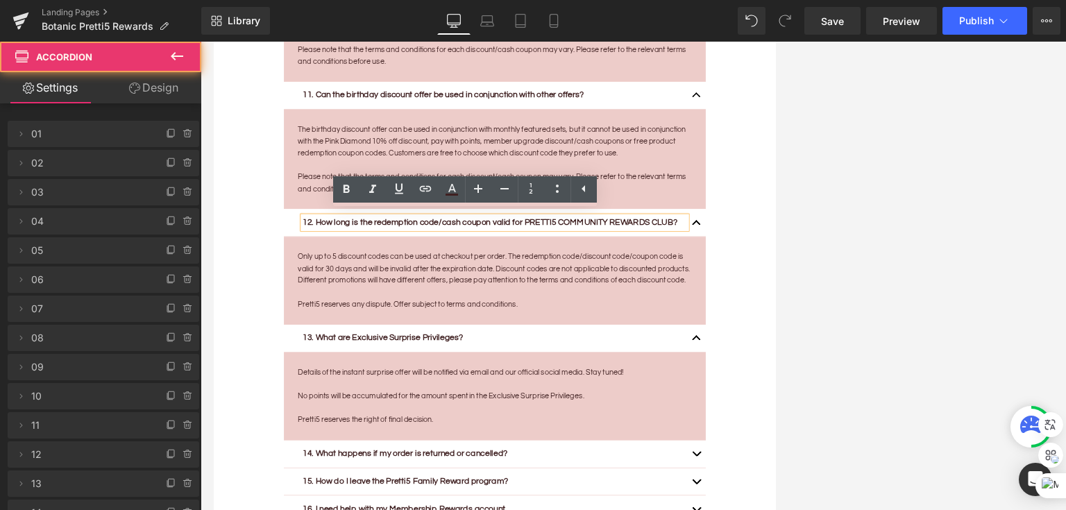
scroll to position [5415, 0]
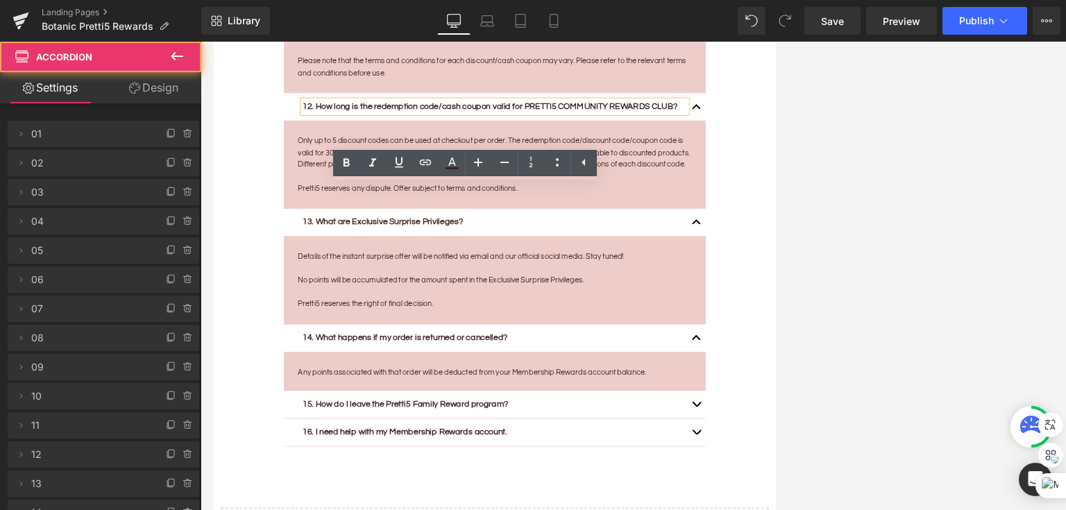
scroll to position [5582, 0]
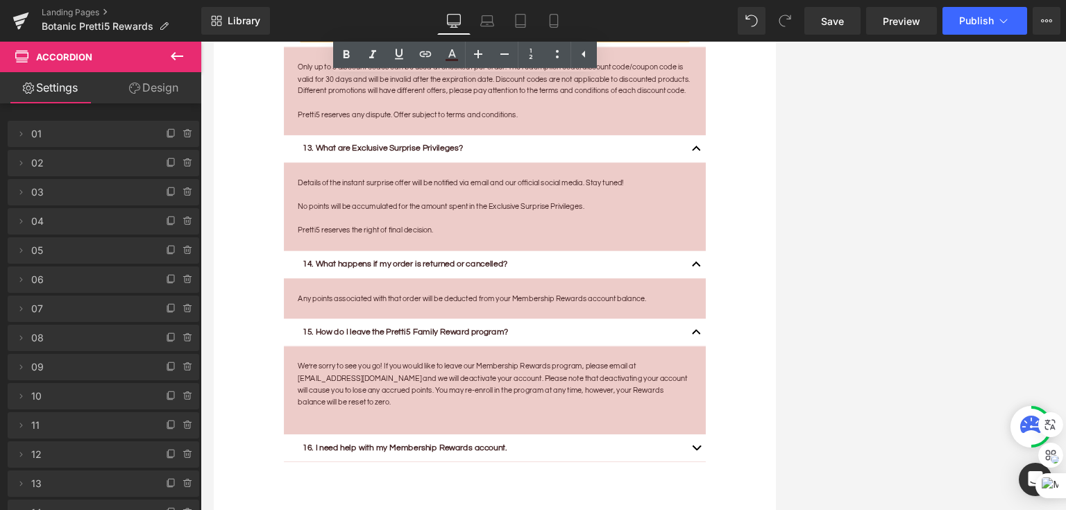
scroll to position [5693, 0]
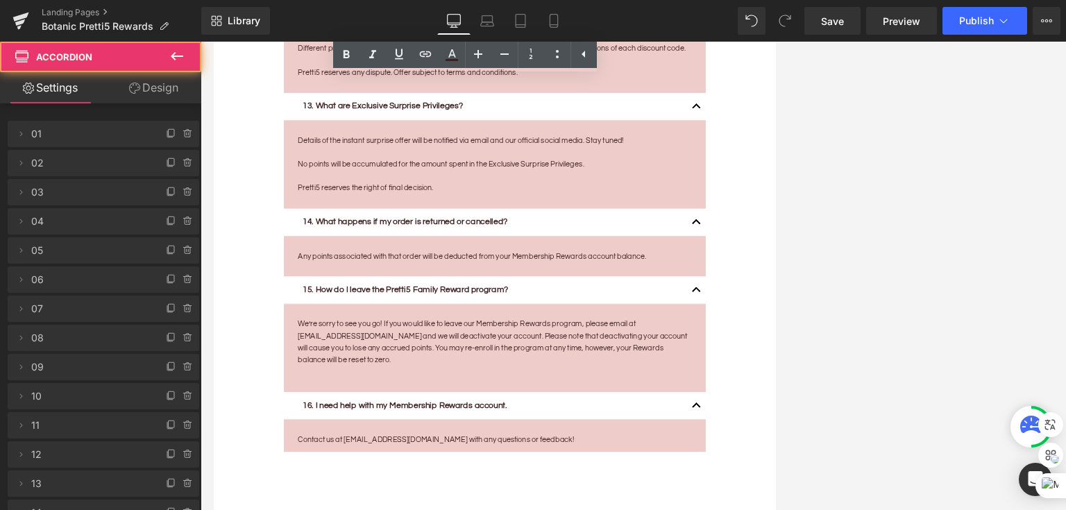
scroll to position [5804, 0]
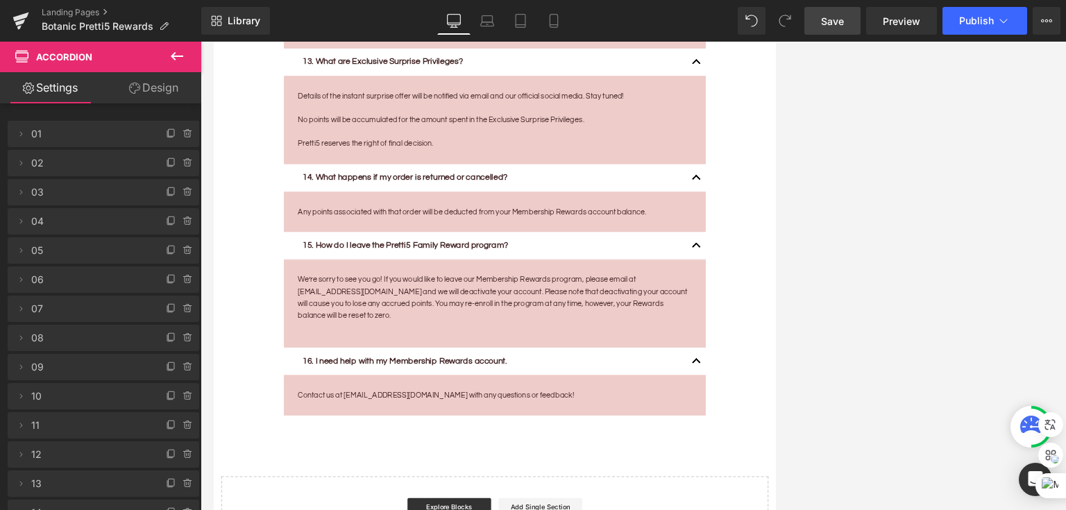
drag, startPoint x: 849, startPoint y: 17, endPoint x: 854, endPoint y: 22, distance: 7.4
click at [742, 19] on link "Save" at bounding box center [833, 21] width 56 height 28
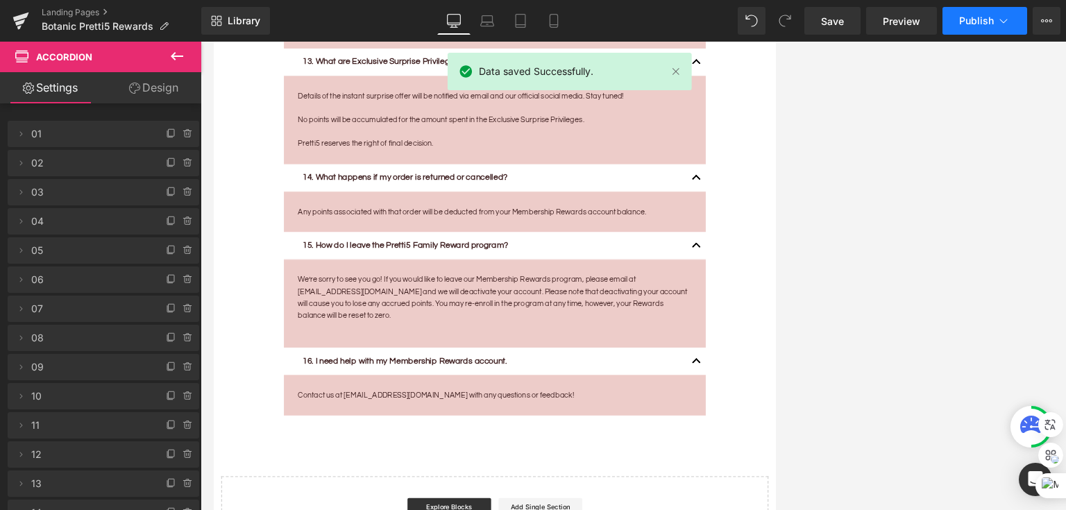
click at [742, 25] on span "Publish" at bounding box center [977, 20] width 35 height 11
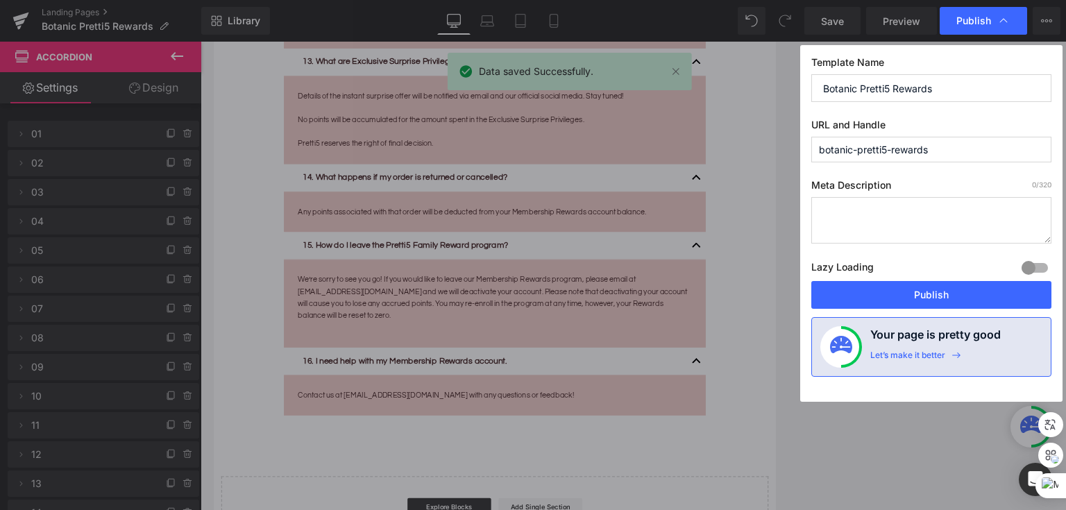
drag, startPoint x: 936, startPoint y: 291, endPoint x: 575, endPoint y: 3, distance: 461.9
click at [742, 292] on button "Publish" at bounding box center [932, 295] width 240 height 28
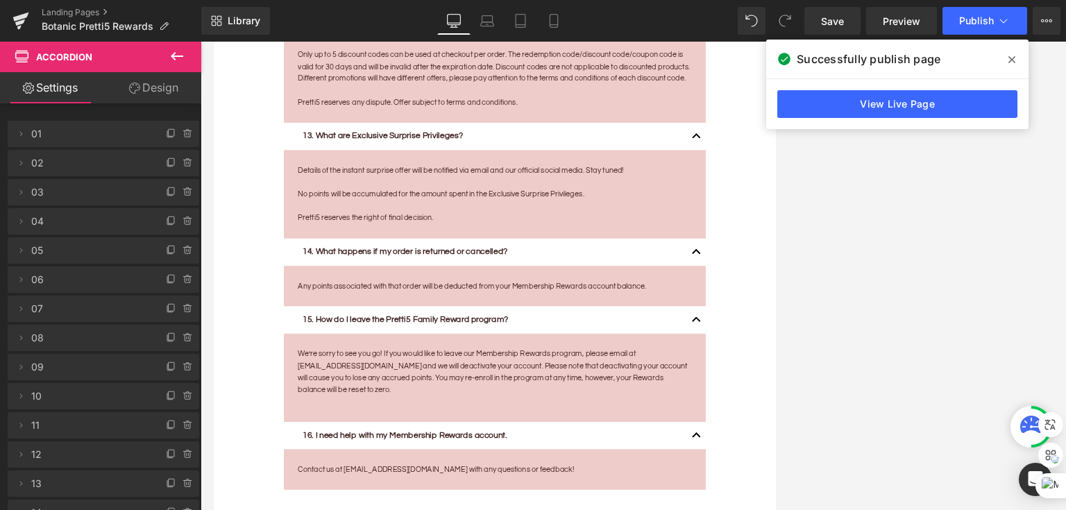
click at [742, 115] on link "View Live Page" at bounding box center [898, 104] width 240 height 28
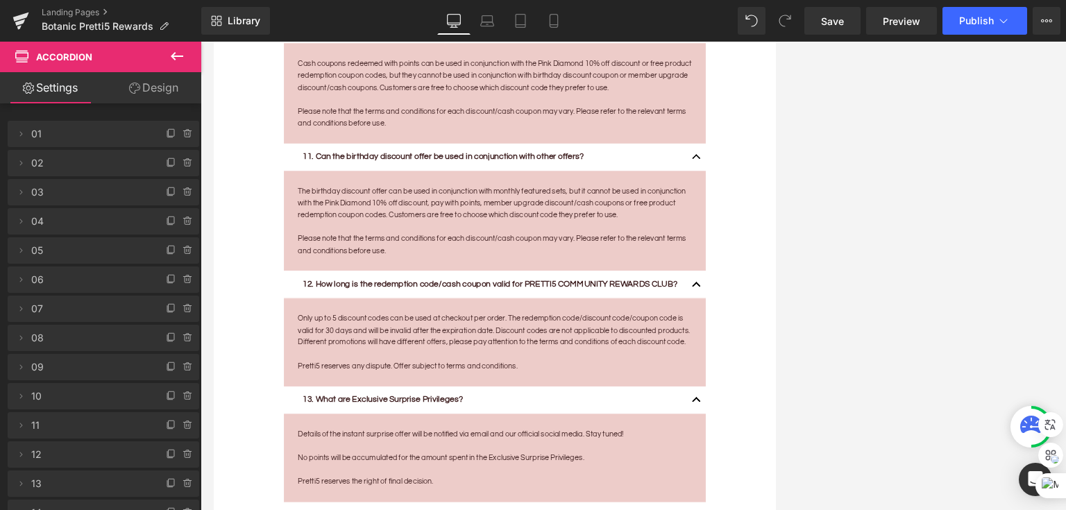
scroll to position [5582, 0]
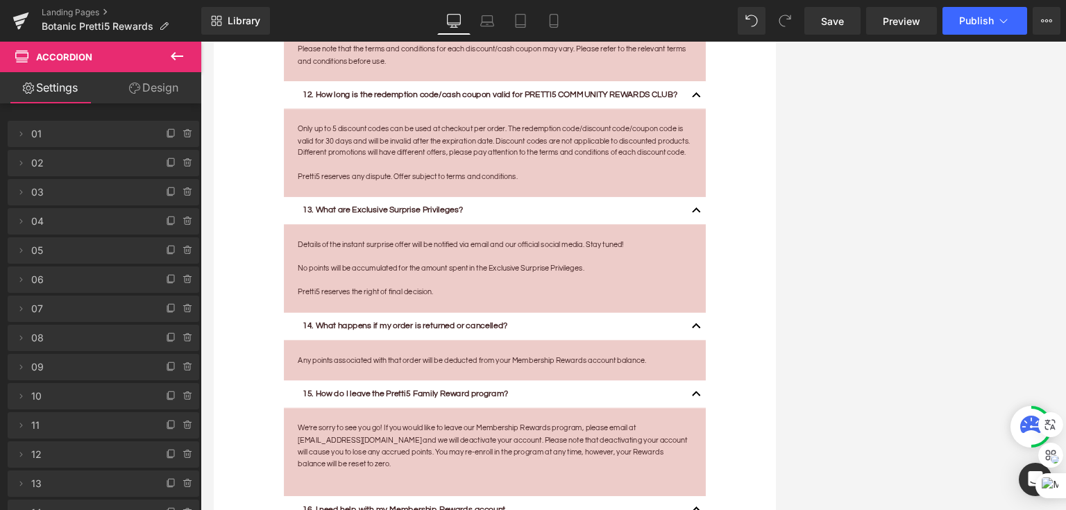
drag, startPoint x: 831, startPoint y: 19, endPoint x: 780, endPoint y: 143, distance: 133.8
click at [742, 17] on span "Save" at bounding box center [832, 21] width 23 height 15
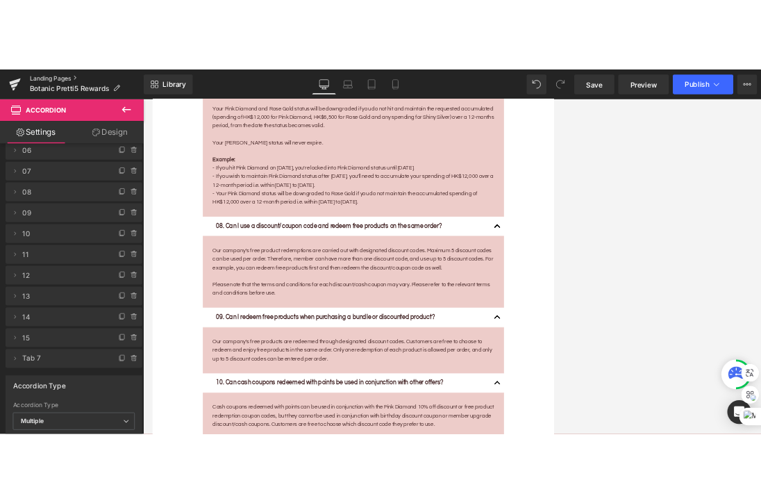
scroll to position [4582, 0]
